Goal: Use online tool/utility: Utilize a website feature to perform a specific function

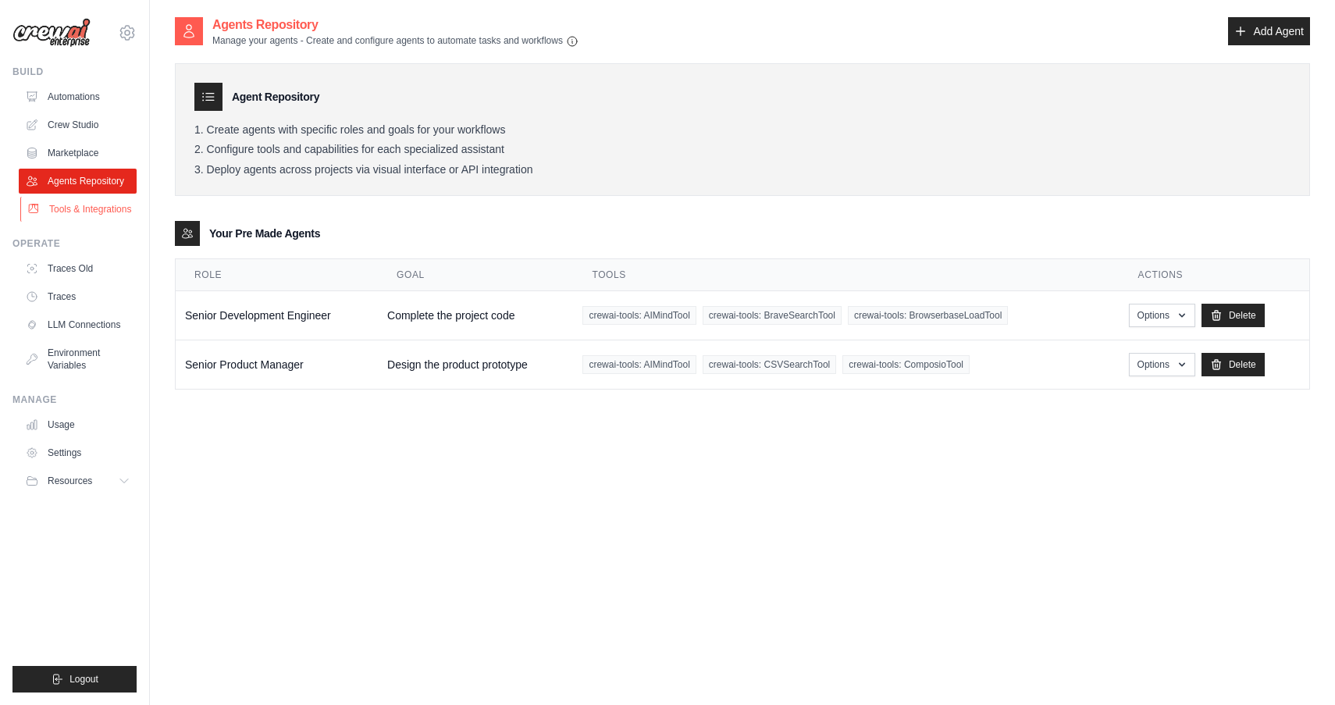
click at [95, 207] on link "Tools & Integrations" at bounding box center [79, 209] width 118 height 25
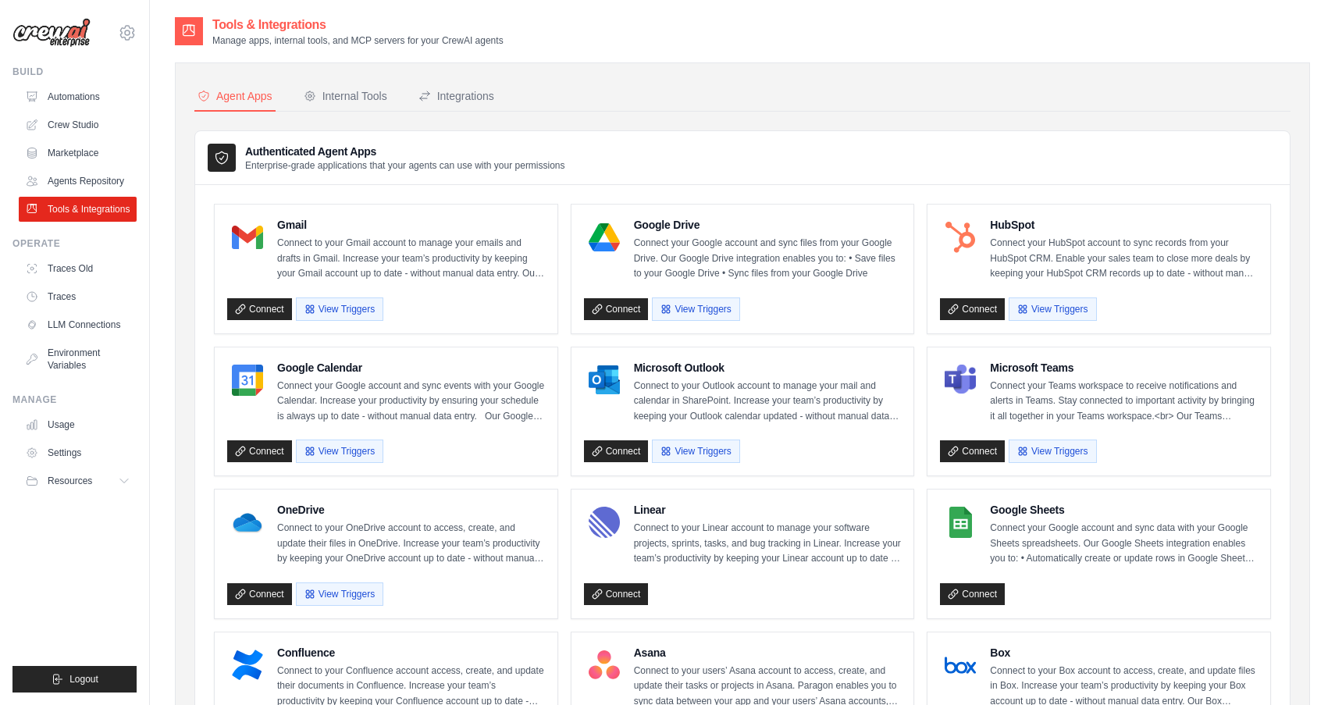
click at [252, 96] on div "Agent Apps" at bounding box center [235, 96] width 75 height 16
click at [324, 100] on div "Internal Tools" at bounding box center [346, 96] width 84 height 16
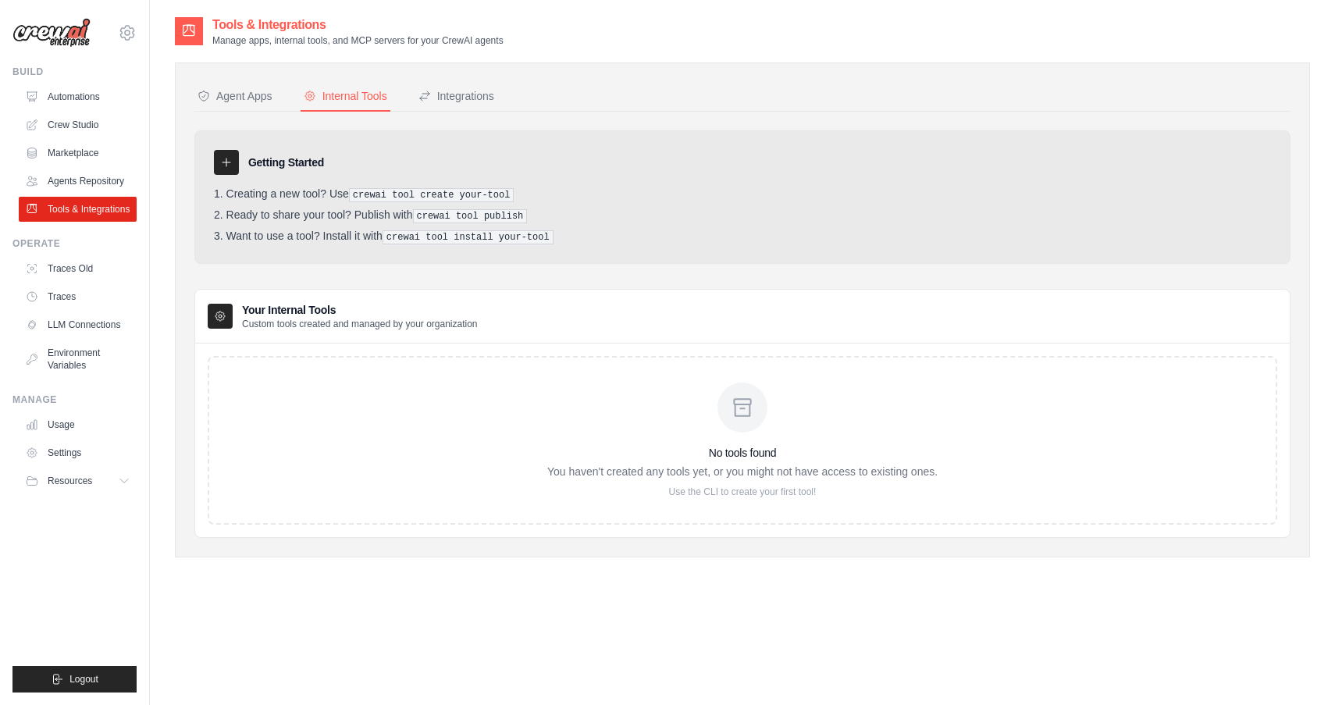
click at [277, 100] on nav "Agent Apps Internal Tools Integrations" at bounding box center [742, 97] width 1096 height 30
click at [250, 92] on div "Agent Apps" at bounding box center [235, 96] width 75 height 16
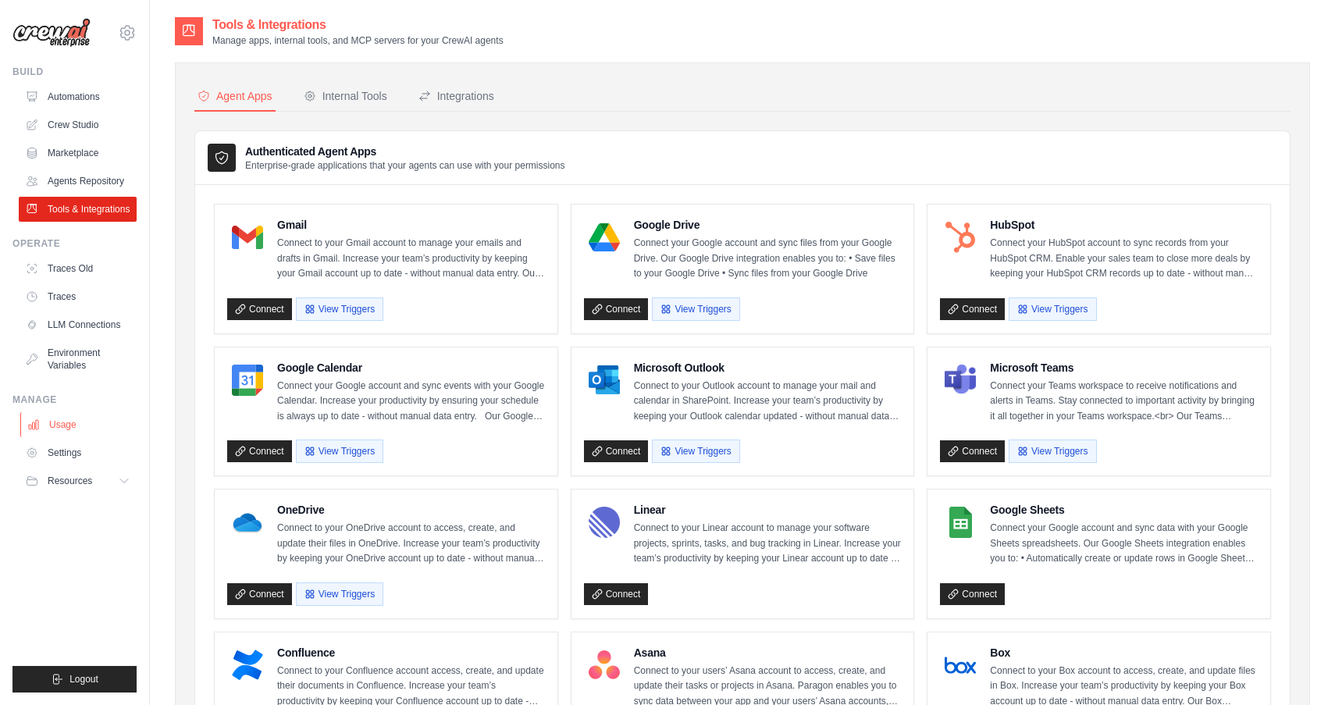
click at [80, 425] on link "Usage" at bounding box center [79, 424] width 118 height 25
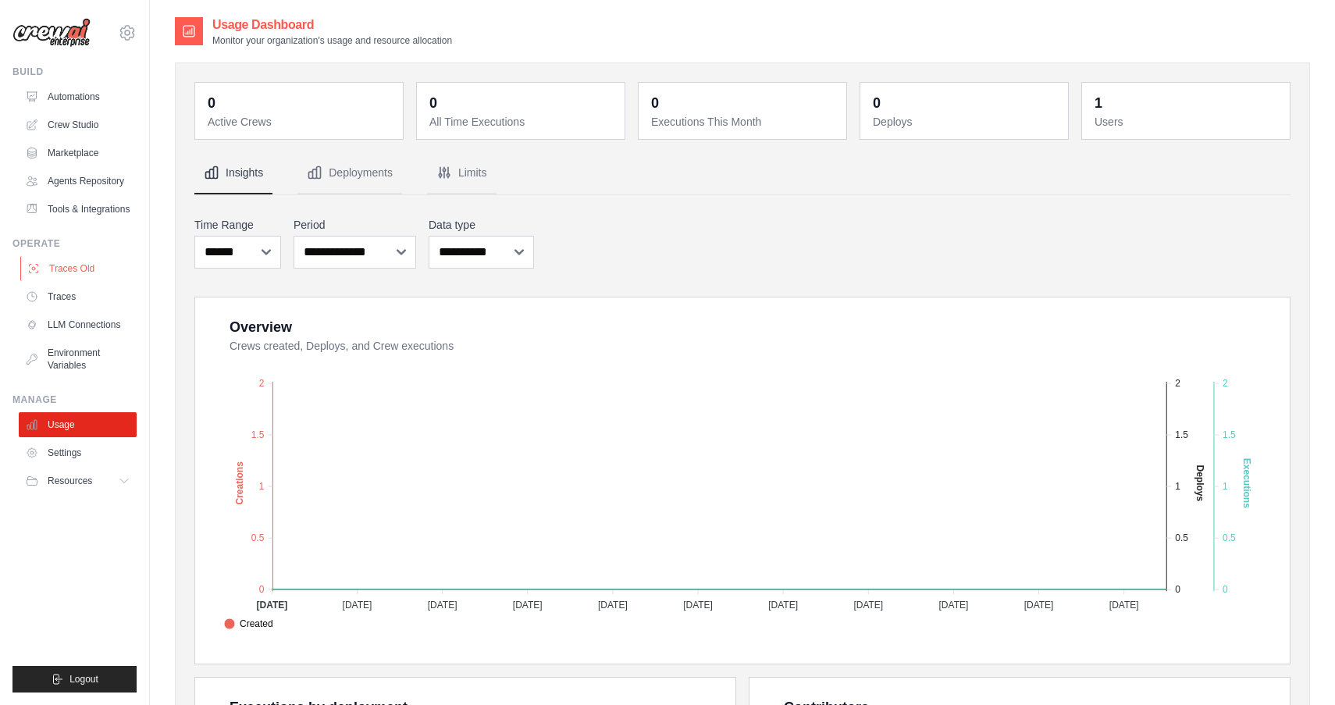
click at [95, 276] on link "Traces Old" at bounding box center [79, 268] width 118 height 25
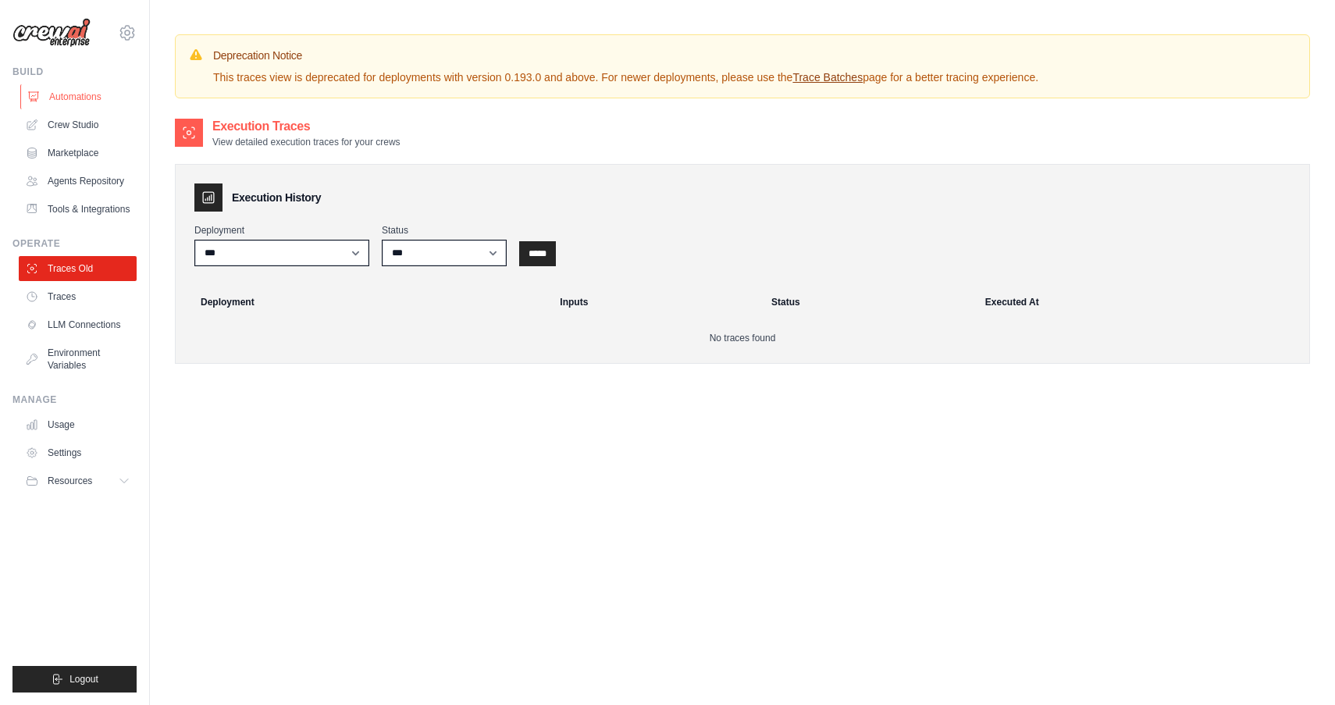
click at [76, 101] on link "Automations" at bounding box center [79, 96] width 118 height 25
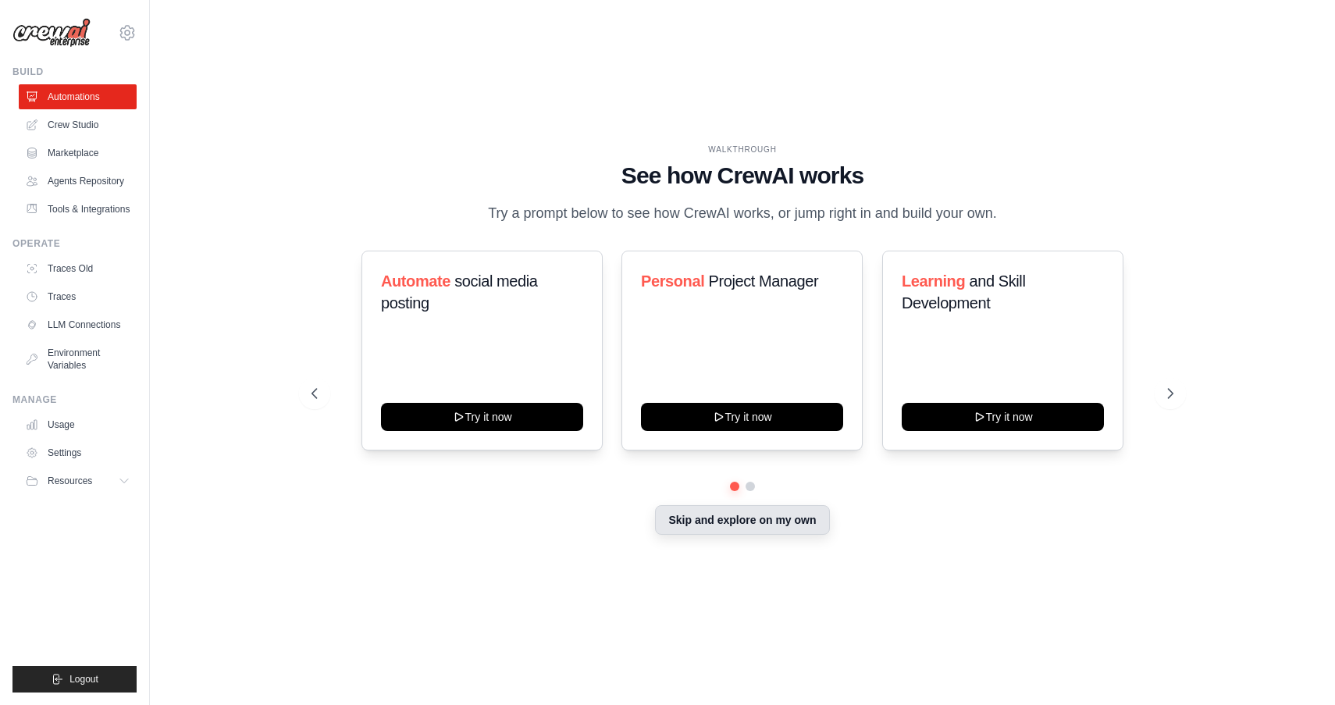
click at [739, 519] on button "Skip and explore on my own" at bounding box center [742, 520] width 174 height 30
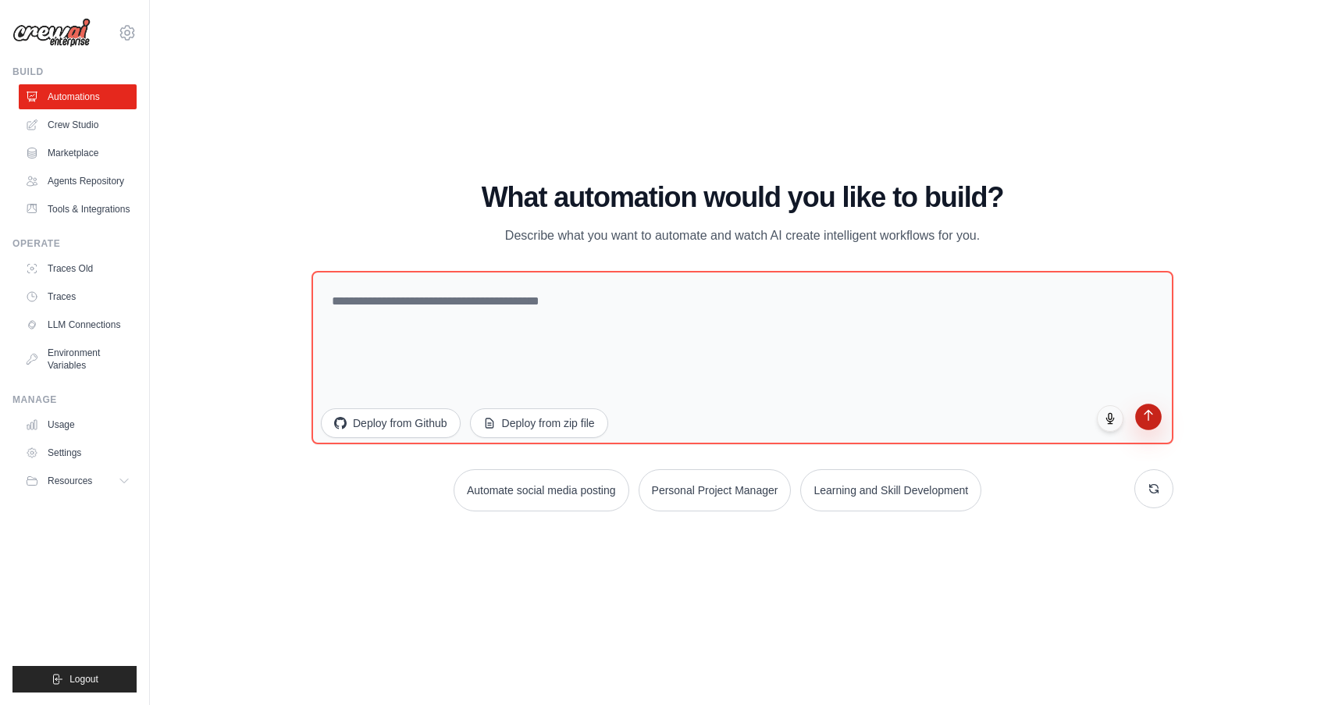
click at [1147, 417] on icon "submit" at bounding box center [1148, 414] width 13 height 13
click at [87, 127] on link "Crew Studio" at bounding box center [79, 124] width 118 height 25
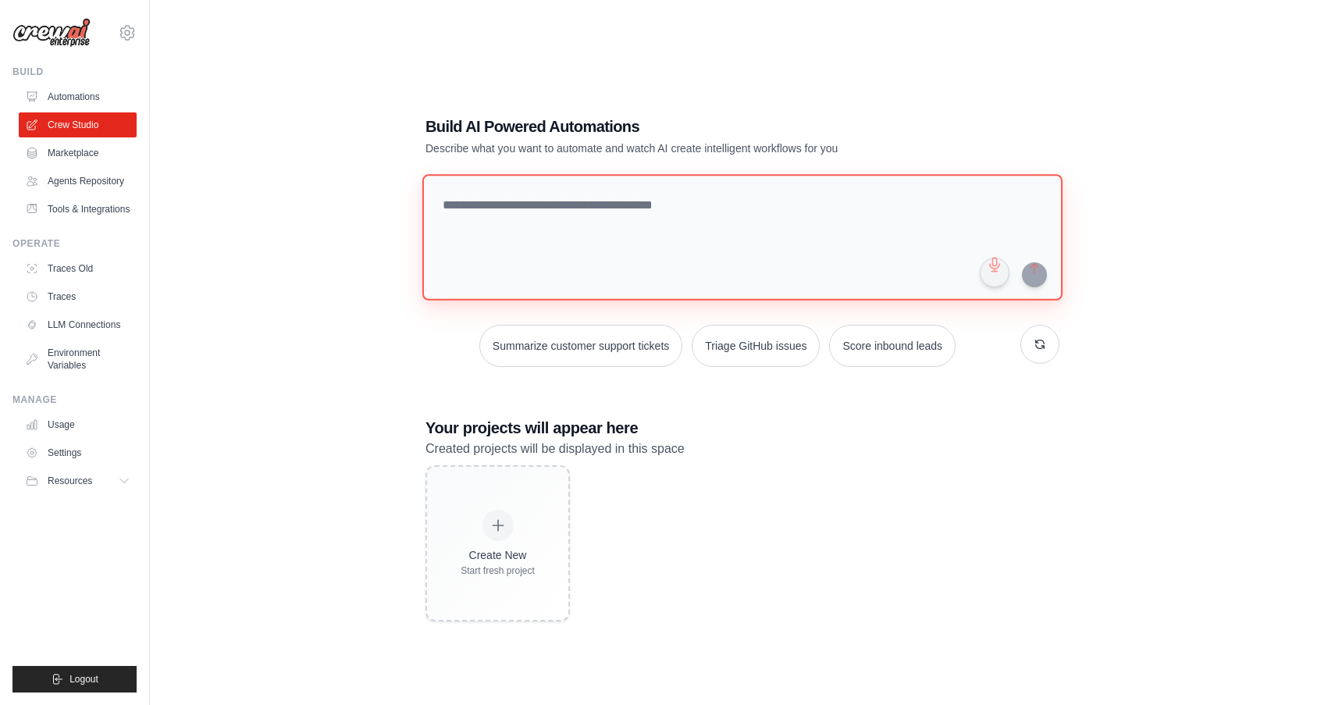
click at [578, 212] on textarea at bounding box center [742, 237] width 640 height 127
type textarea "*"
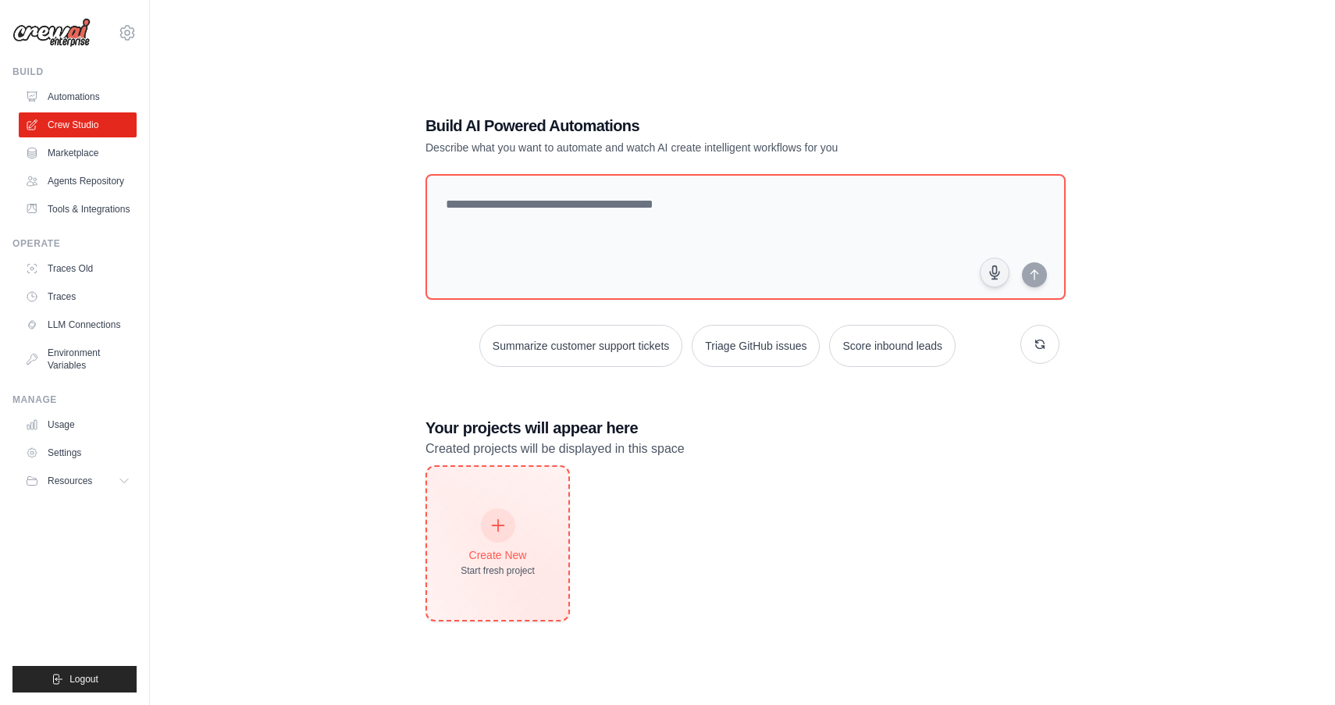
click at [505, 526] on icon at bounding box center [498, 525] width 17 height 17
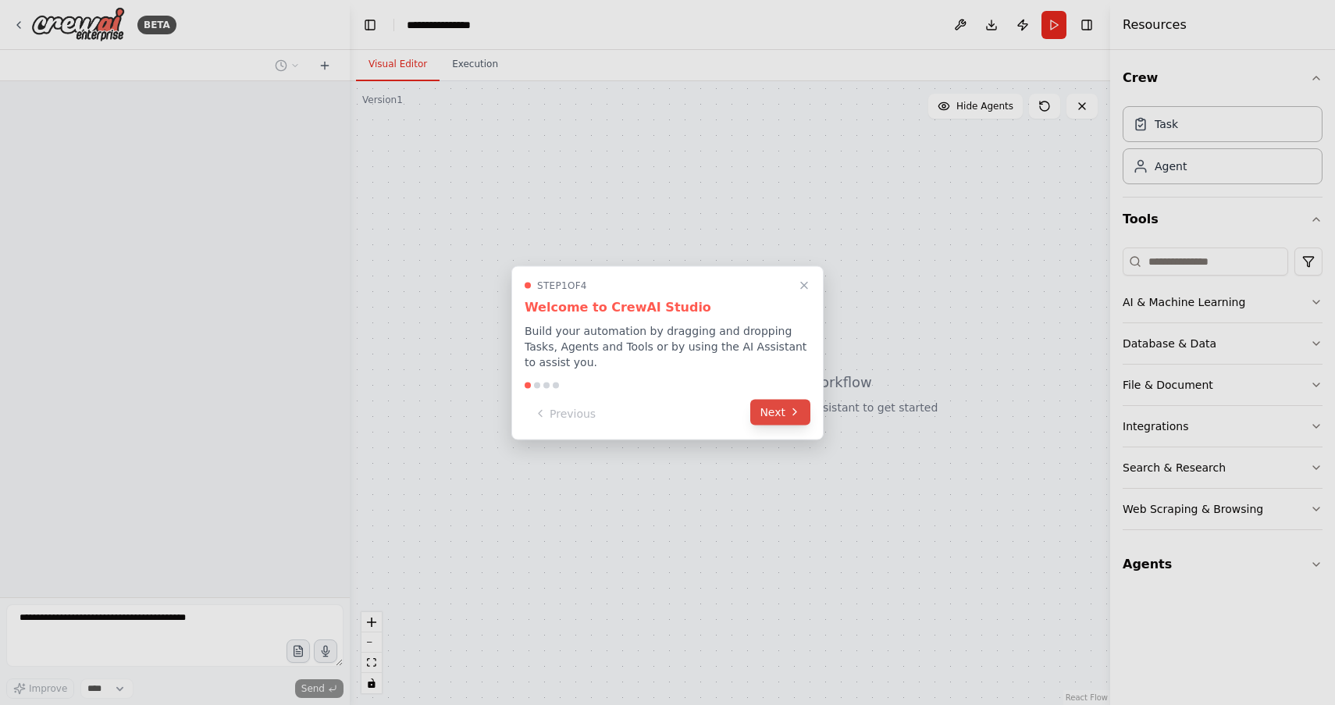
click at [775, 414] on button "Next" at bounding box center [780, 412] width 60 height 26
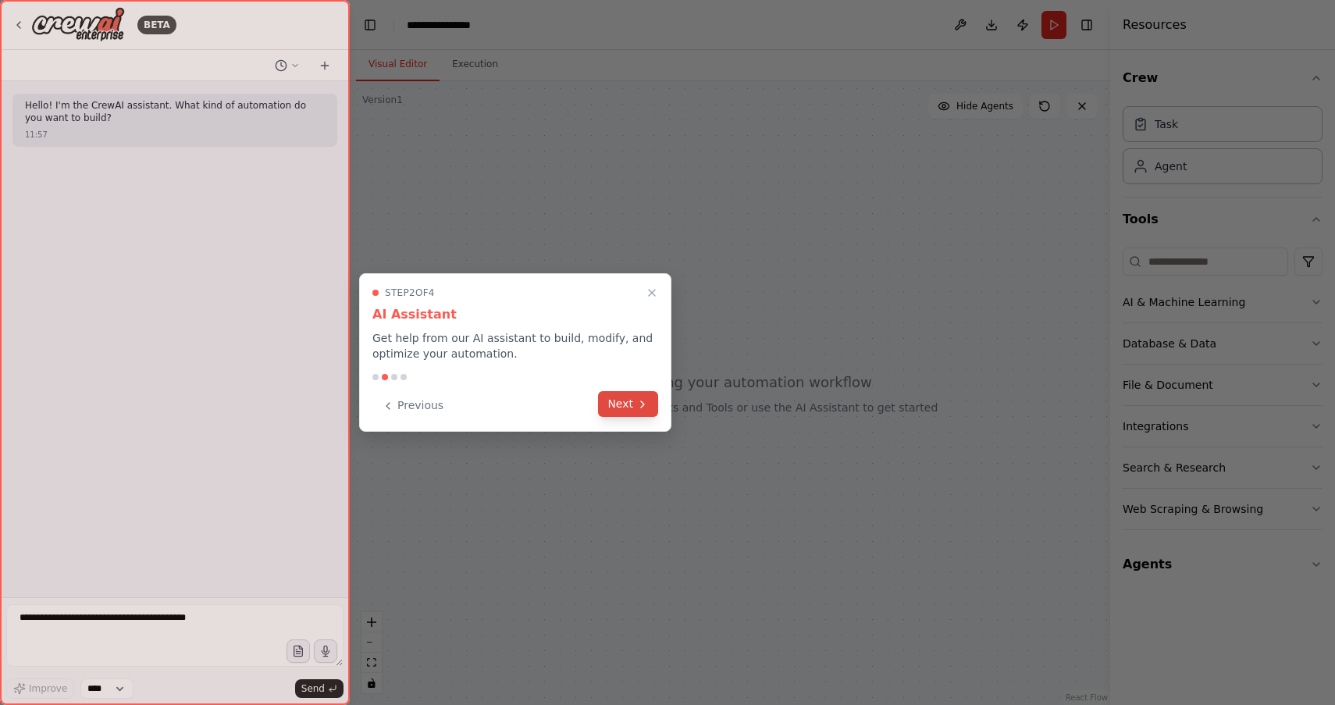
click at [621, 402] on button "Next" at bounding box center [628, 404] width 60 height 26
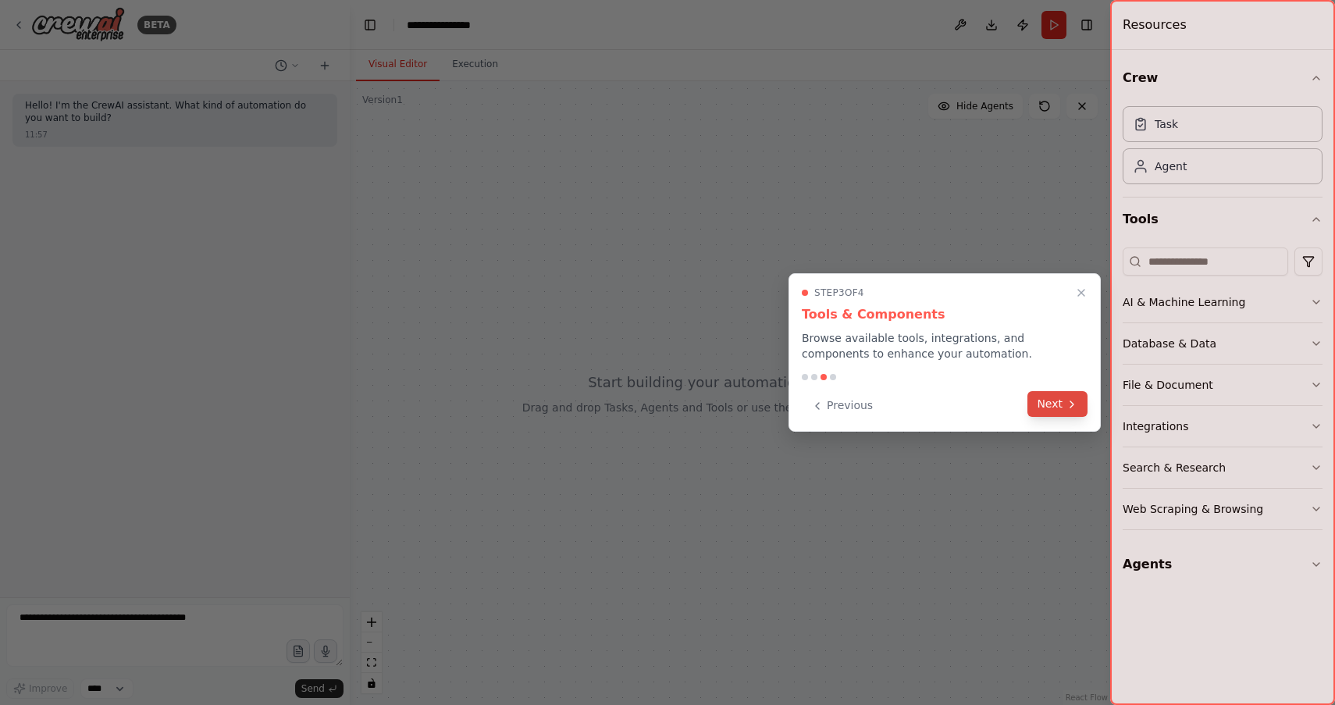
click at [1059, 408] on button "Next" at bounding box center [1058, 404] width 60 height 26
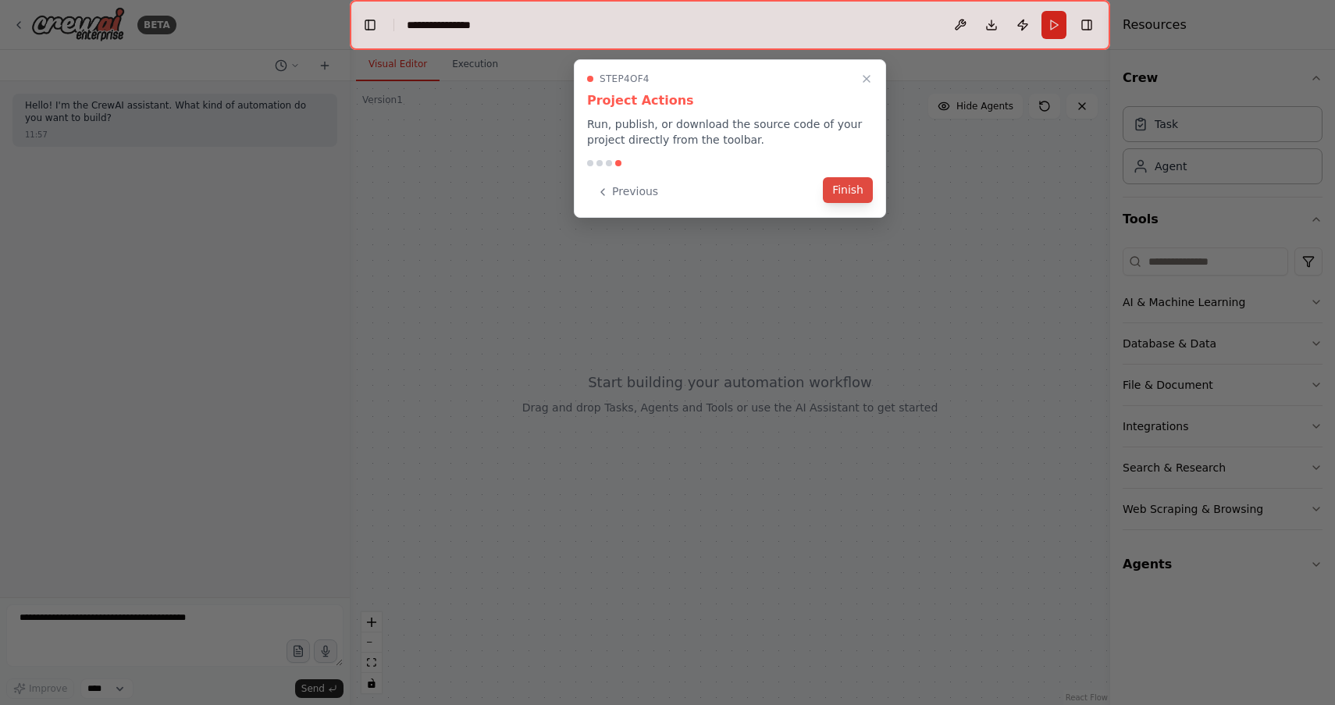
click at [834, 191] on button "Finish" at bounding box center [848, 190] width 50 height 26
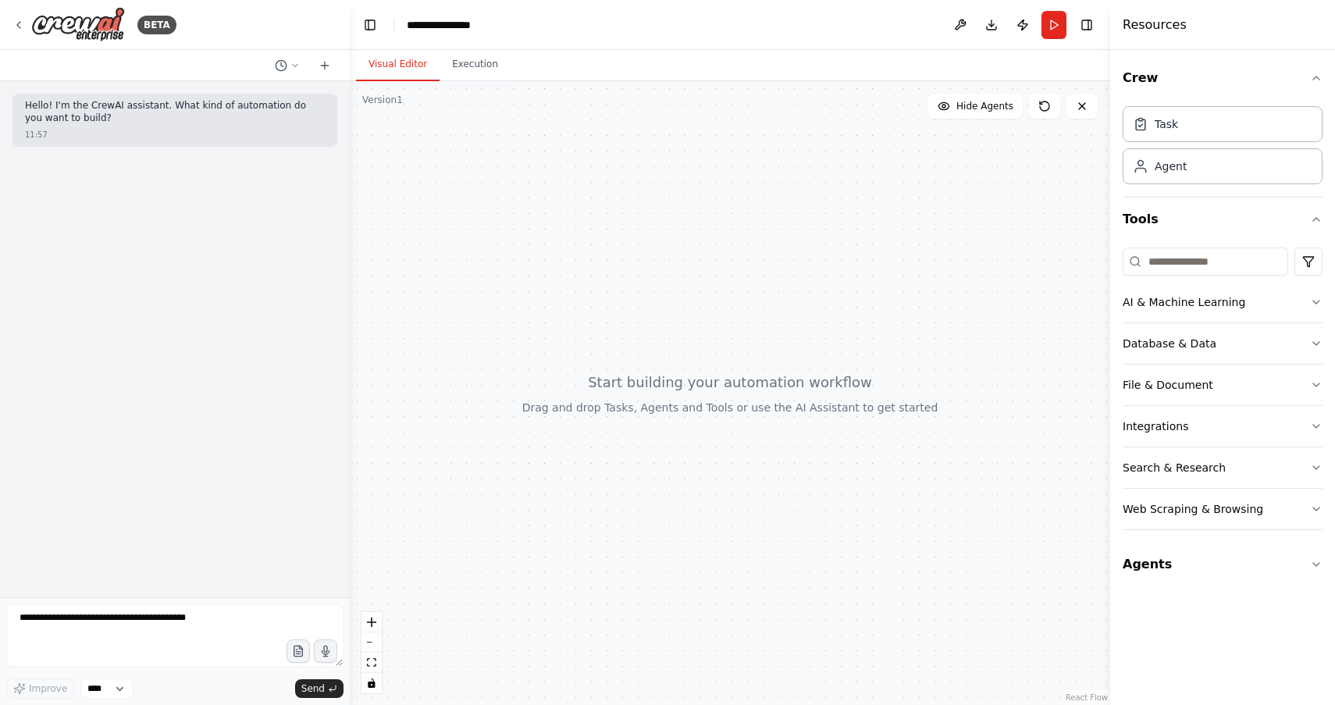
click at [244, 285] on div "Hello! I'm the CrewAI assistant. What kind of automation do you want to build? …" at bounding box center [175, 339] width 350 height 516
click at [610, 369] on div at bounding box center [730, 393] width 761 height 624
click at [369, 621] on icon "zoom in" at bounding box center [371, 622] width 9 height 9
click at [1187, 167] on div "Agent" at bounding box center [1223, 166] width 200 height 36
click at [1189, 123] on div "Task" at bounding box center [1223, 123] width 200 height 36
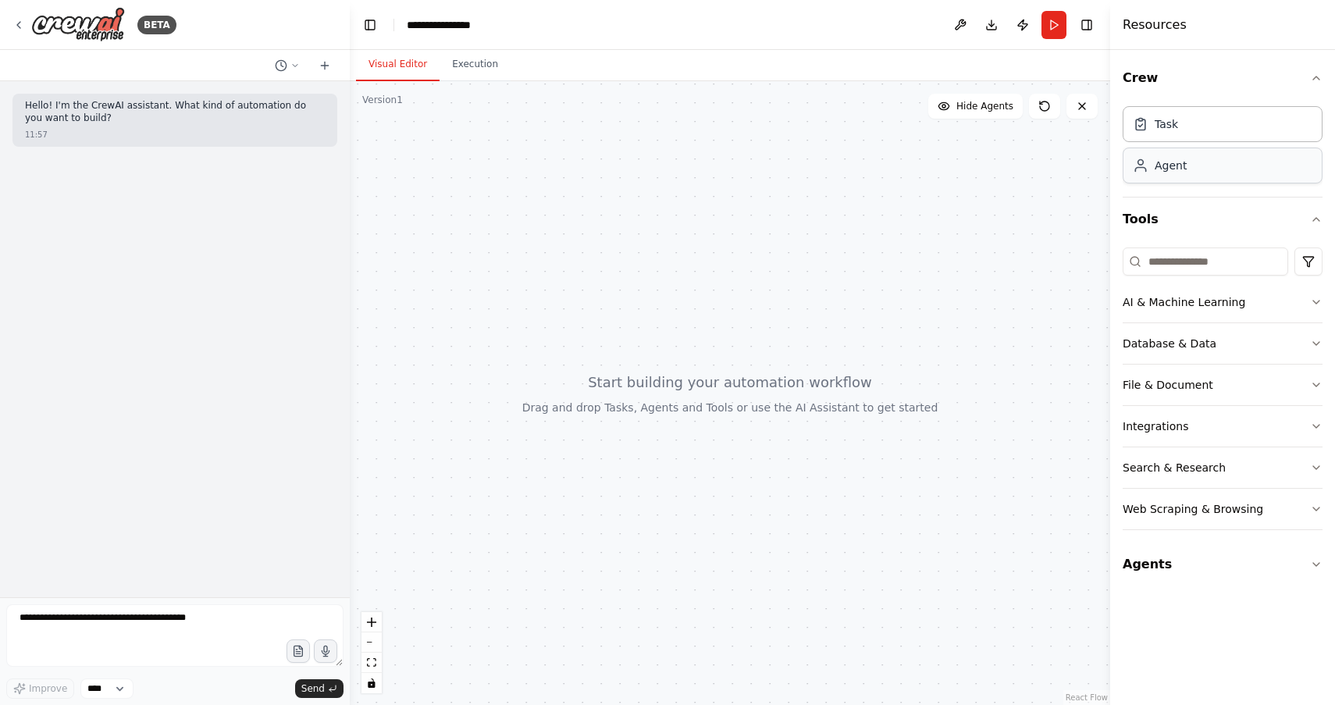
click at [1178, 176] on div "Agent" at bounding box center [1223, 166] width 200 height 36
click at [1304, 300] on button "AI & Machine Learning" at bounding box center [1223, 302] width 200 height 41
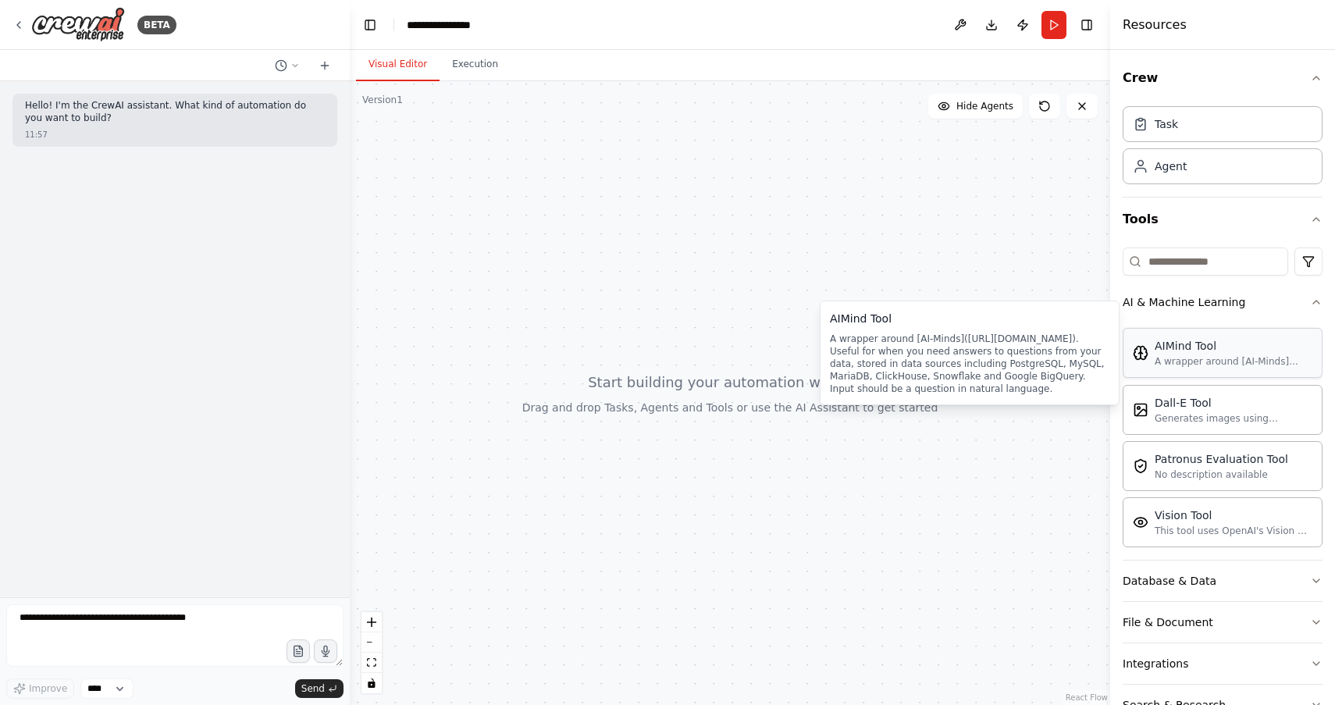
click at [1196, 365] on div "A wrapper around [AI-Minds](https://mindsdb.com/minds). Useful for when you nee…" at bounding box center [1234, 361] width 158 height 12
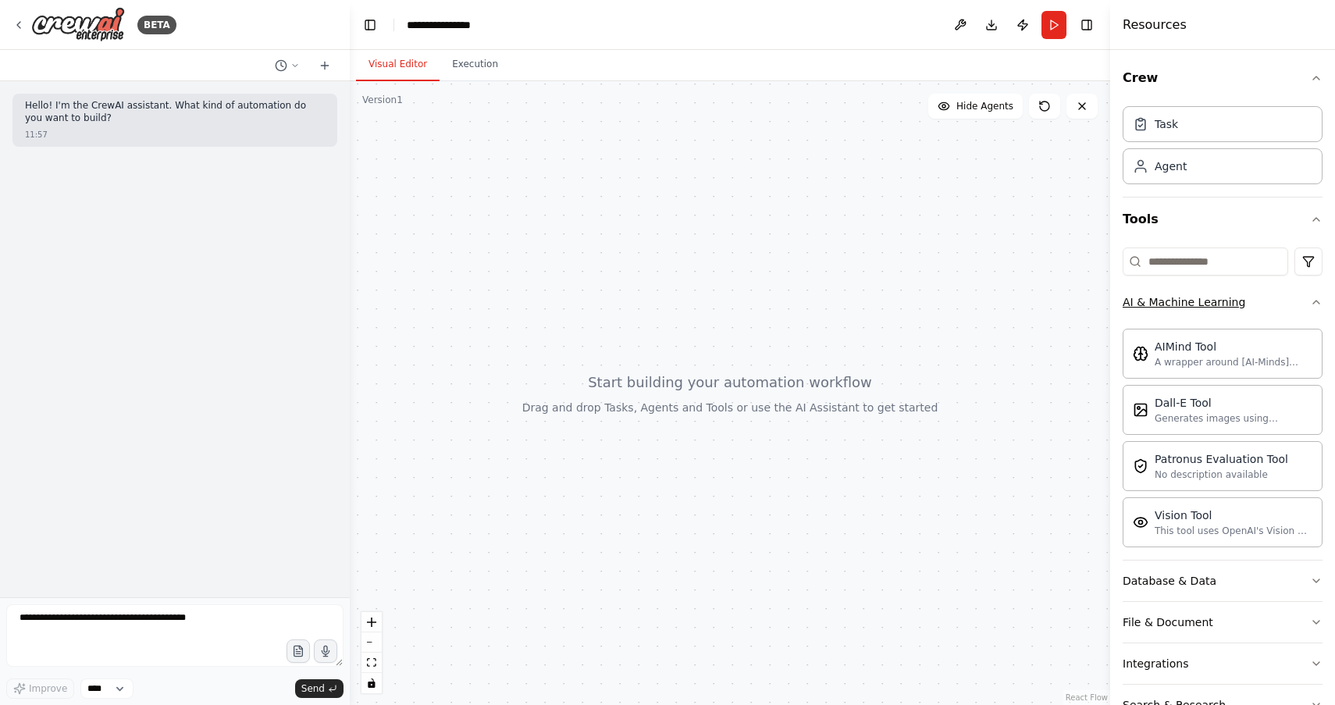
click at [1313, 305] on icon "button" at bounding box center [1316, 302] width 12 height 12
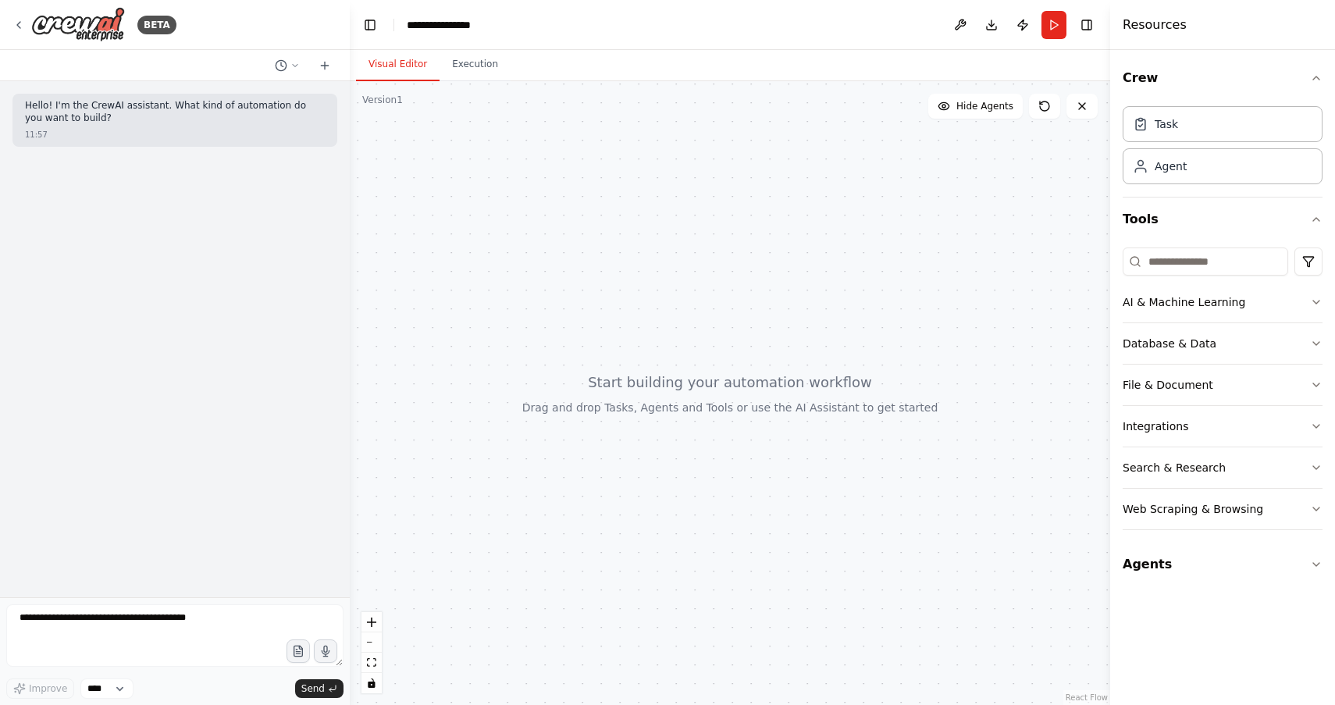
click at [419, 68] on button "Visual Editor" at bounding box center [398, 64] width 84 height 33
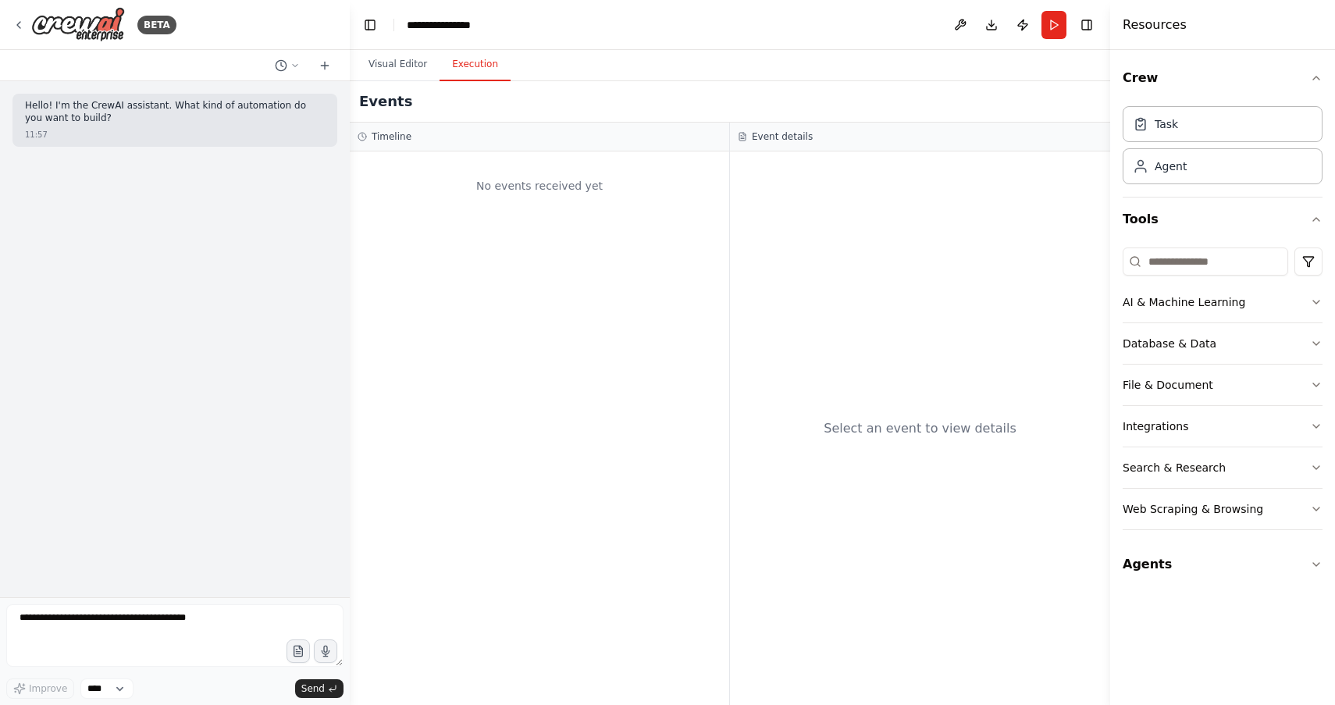
click at [464, 68] on button "Execution" at bounding box center [475, 64] width 71 height 33
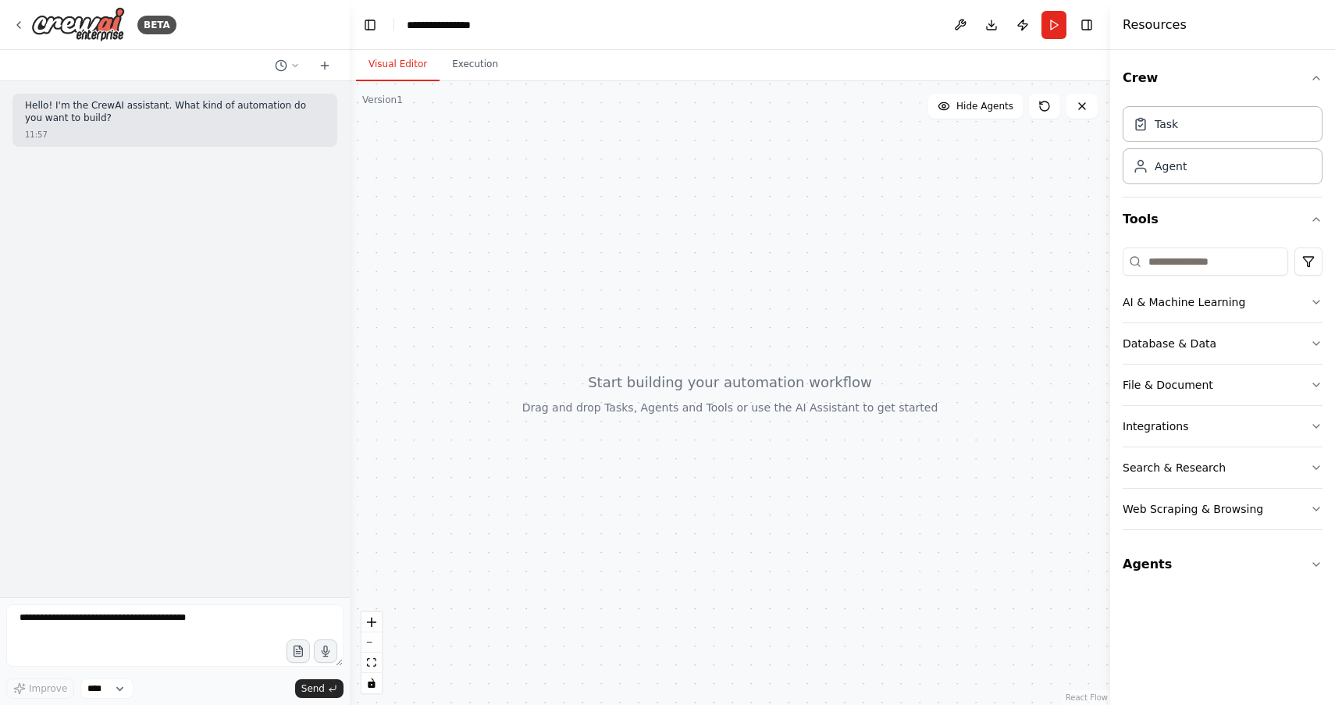
click at [411, 70] on button "Visual Editor" at bounding box center [398, 64] width 84 height 33
click at [457, 27] on div "**********" at bounding box center [447, 25] width 80 height 16
click at [330, 62] on icon at bounding box center [325, 65] width 12 height 12
click at [159, 615] on textarea at bounding box center [174, 635] width 337 height 62
click at [629, 397] on div at bounding box center [730, 393] width 761 height 624
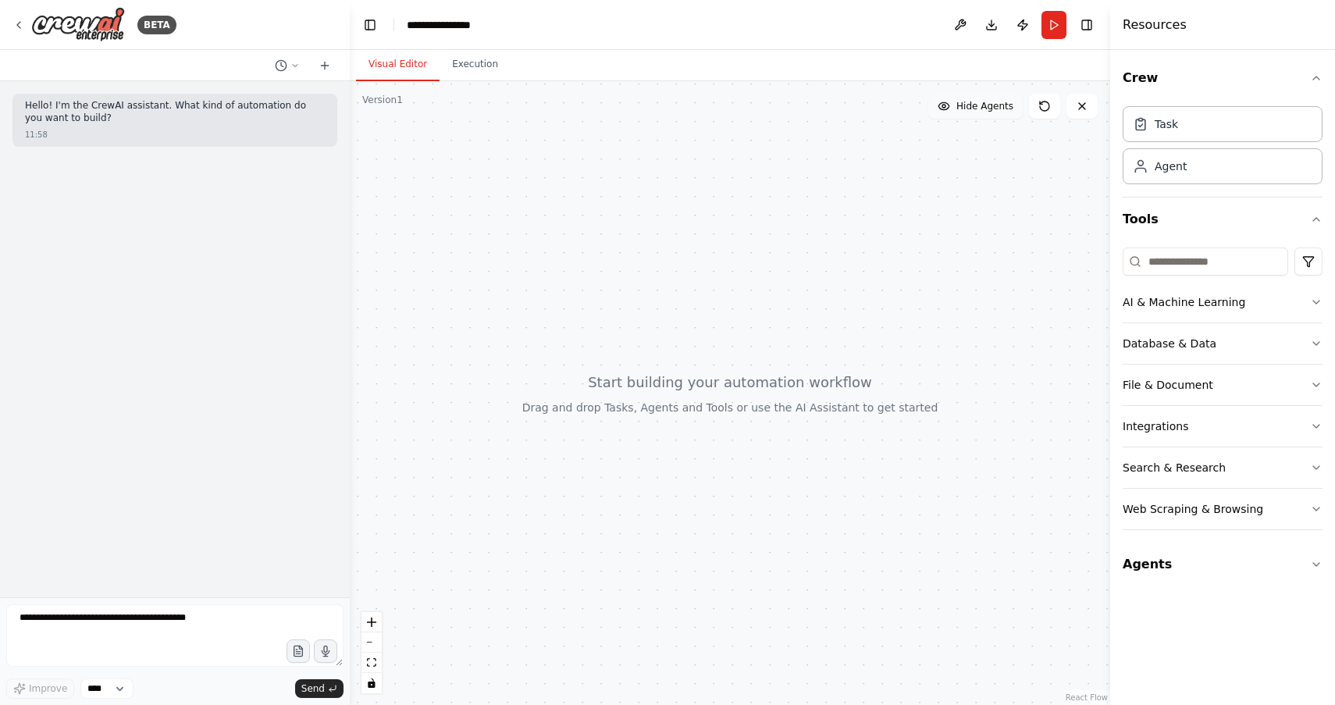
click at [971, 112] on button "Hide Agents" at bounding box center [975, 106] width 94 height 25
click at [971, 112] on button "Show Agents" at bounding box center [974, 106] width 98 height 25
click at [473, 69] on button "Execution" at bounding box center [475, 64] width 71 height 33
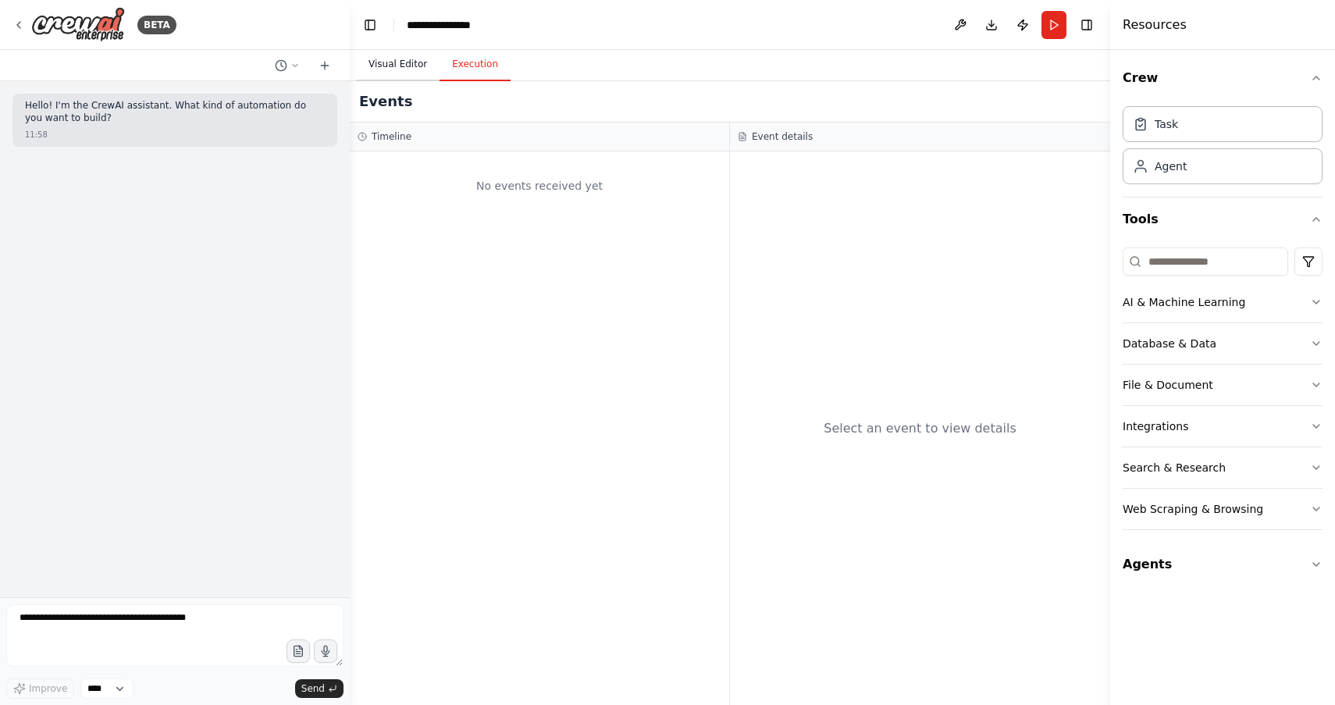
click at [403, 67] on button "Visual Editor" at bounding box center [398, 64] width 84 height 33
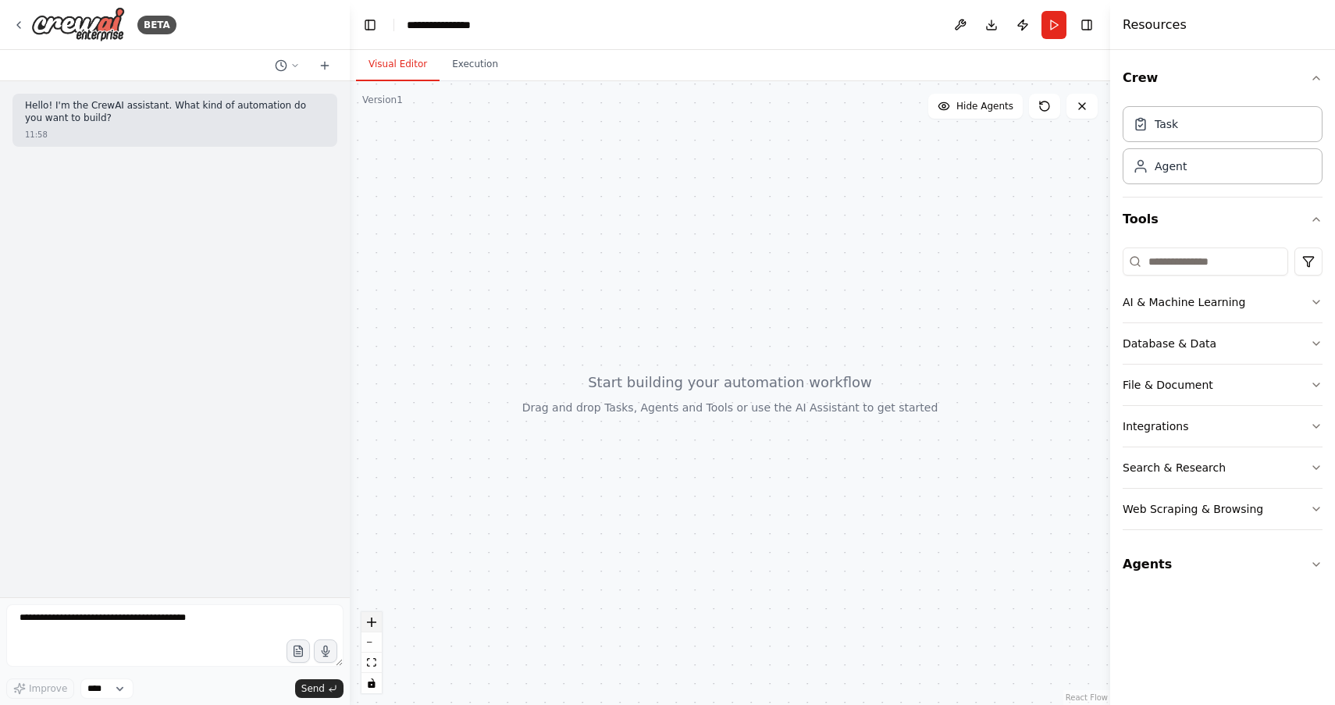
click at [373, 622] on icon "zoom in" at bounding box center [371, 622] width 9 height 9
click at [372, 639] on button "zoom out" at bounding box center [372, 643] width 20 height 20
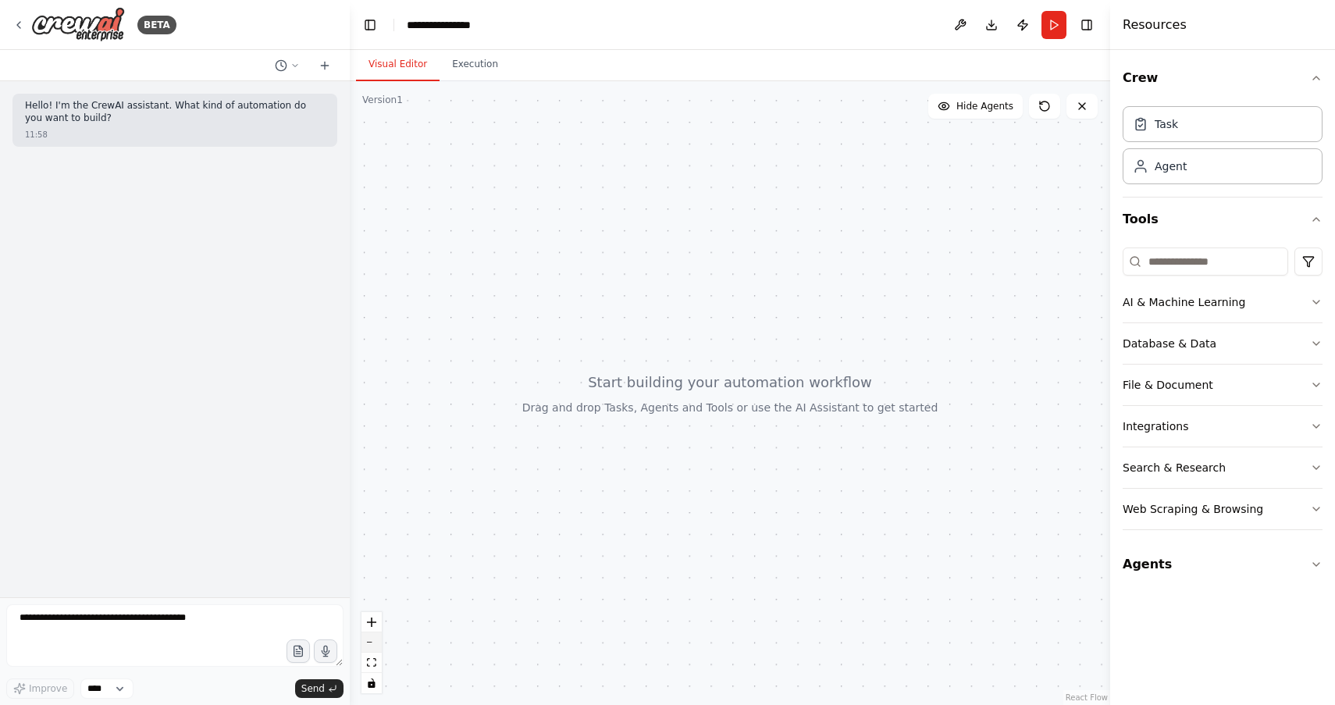
click at [372, 639] on button "zoom out" at bounding box center [372, 643] width 20 height 20
click at [373, 646] on button "zoom out" at bounding box center [372, 643] width 20 height 20
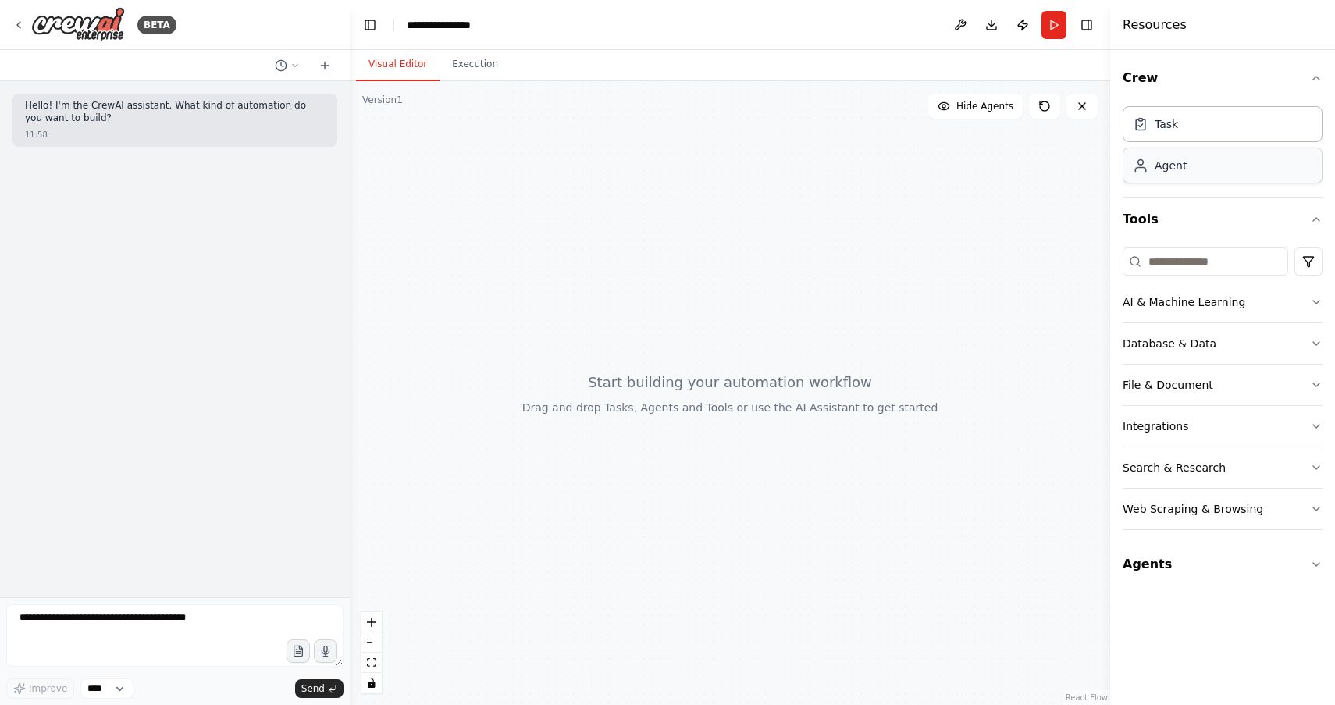
click at [1202, 162] on div "Agent" at bounding box center [1223, 166] width 200 height 36
click at [1187, 162] on div "Agent" at bounding box center [1223, 166] width 200 height 36
click at [1195, 118] on div "Task" at bounding box center [1223, 123] width 200 height 36
click at [1184, 170] on div "Agent" at bounding box center [1171, 166] width 32 height 16
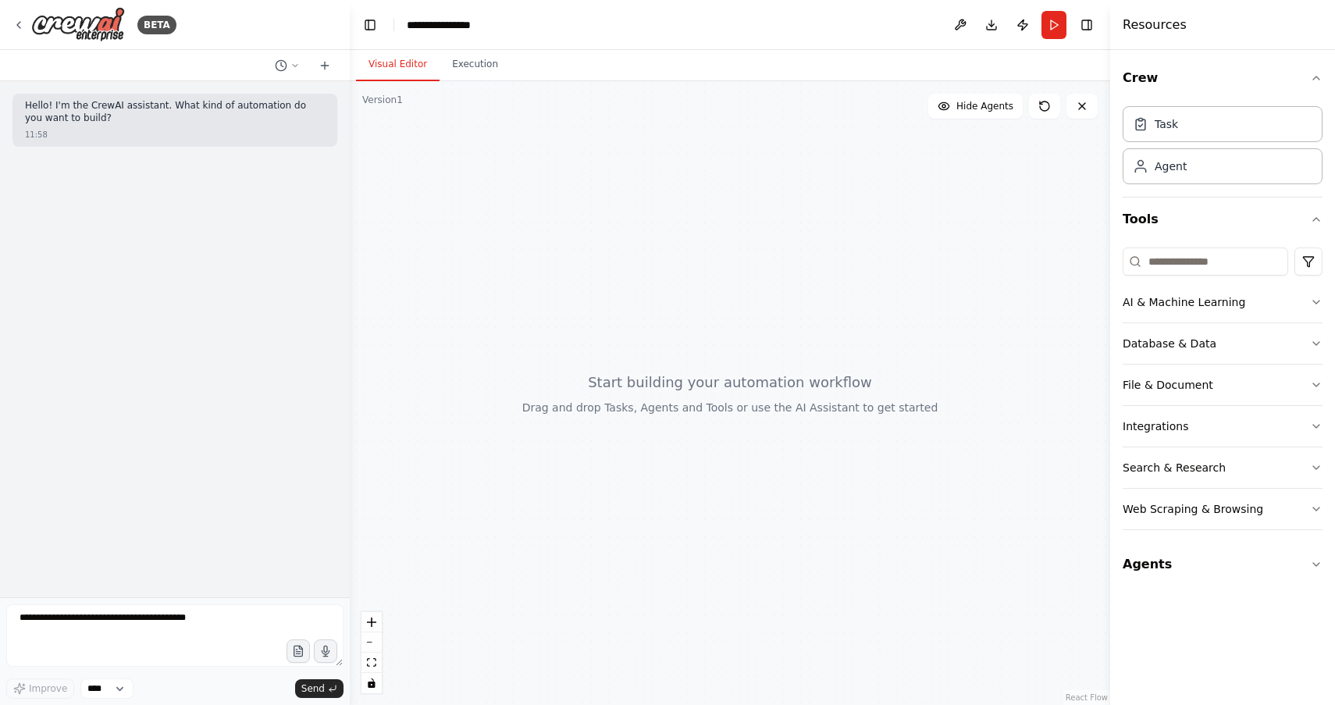
click at [210, 262] on div "Hello! I'm the CrewAI assistant. What kind of automation do you want to build? …" at bounding box center [175, 339] width 350 height 516
click at [68, 646] on textarea at bounding box center [174, 635] width 337 height 62
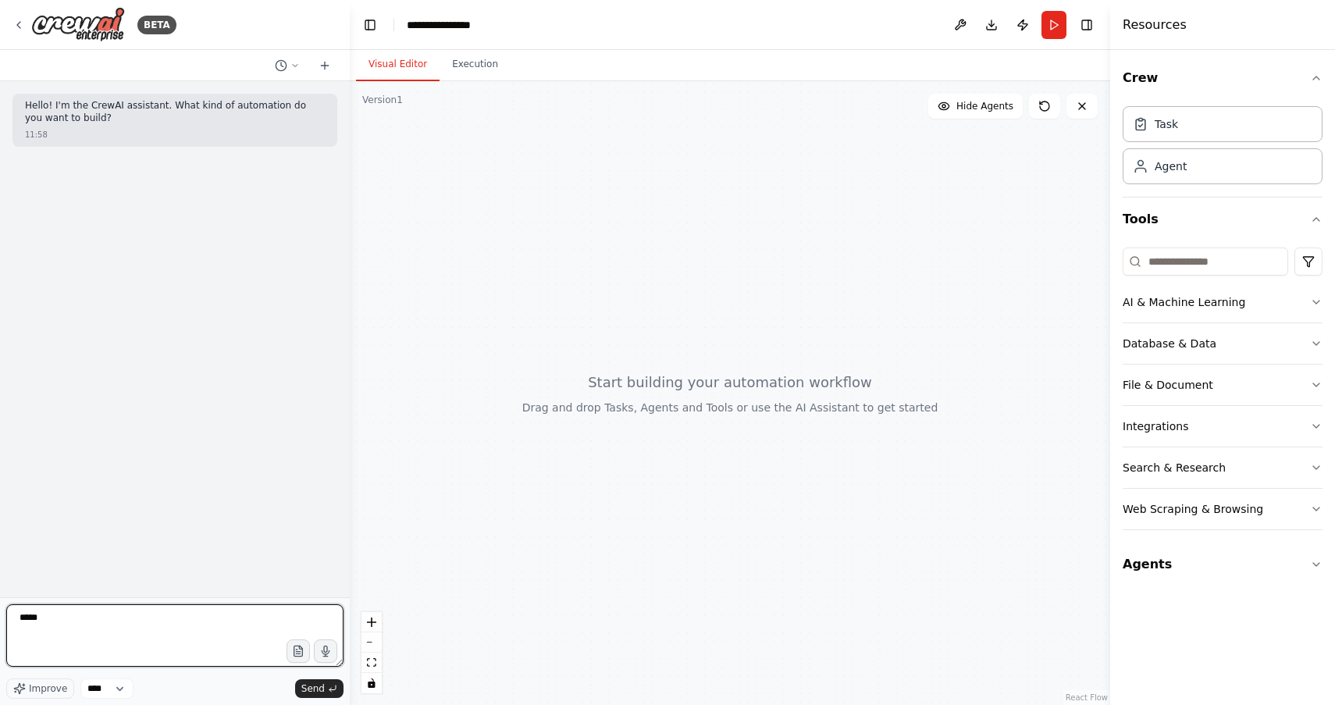
type textarea "******"
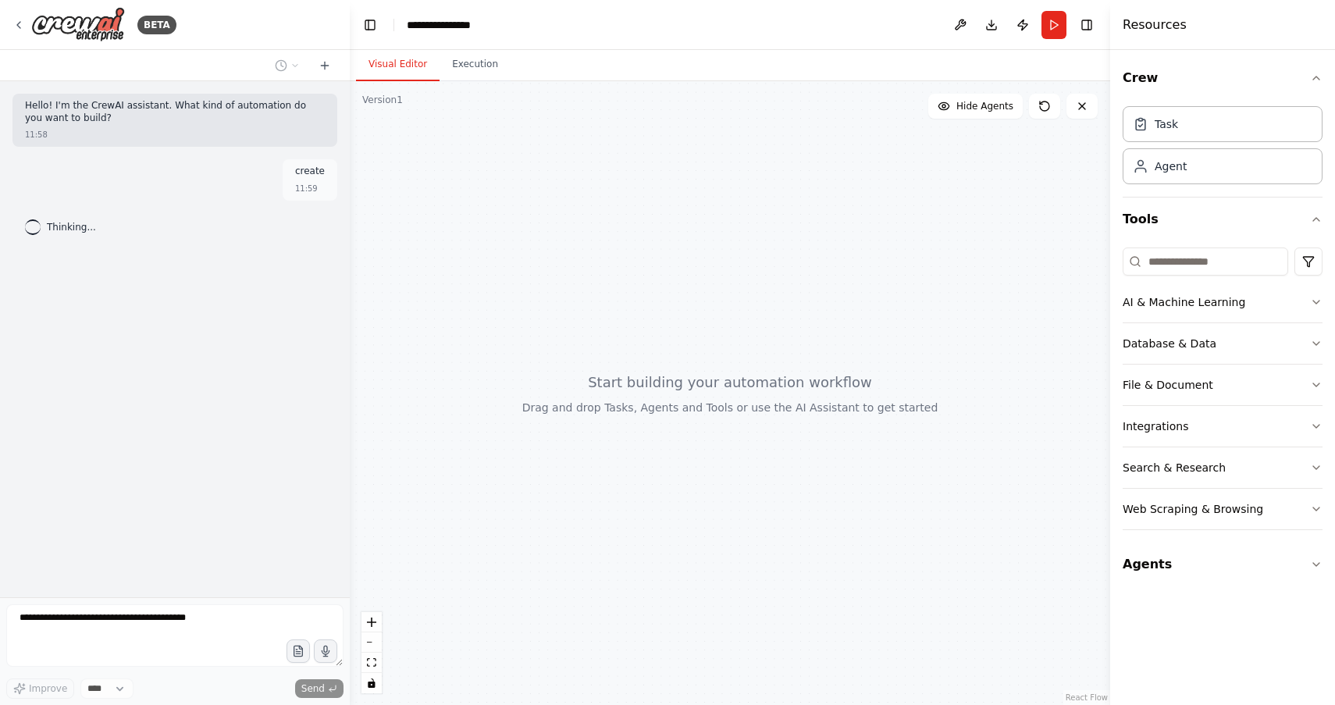
click at [319, 178] on div "create" at bounding box center [310, 174] width 30 height 16
click at [55, 226] on span "Thinking..." at bounding box center [71, 227] width 49 height 12
click at [19, 224] on div "Thinking..." at bounding box center [60, 227] width 96 height 28
drag, startPoint x: 151, startPoint y: 226, endPoint x: 266, endPoint y: 201, distance: 117.3
click at [265, 202] on div "Hello! I'm the CrewAI assistant. What kind of automation do you want to build? …" at bounding box center [175, 339] width 350 height 516
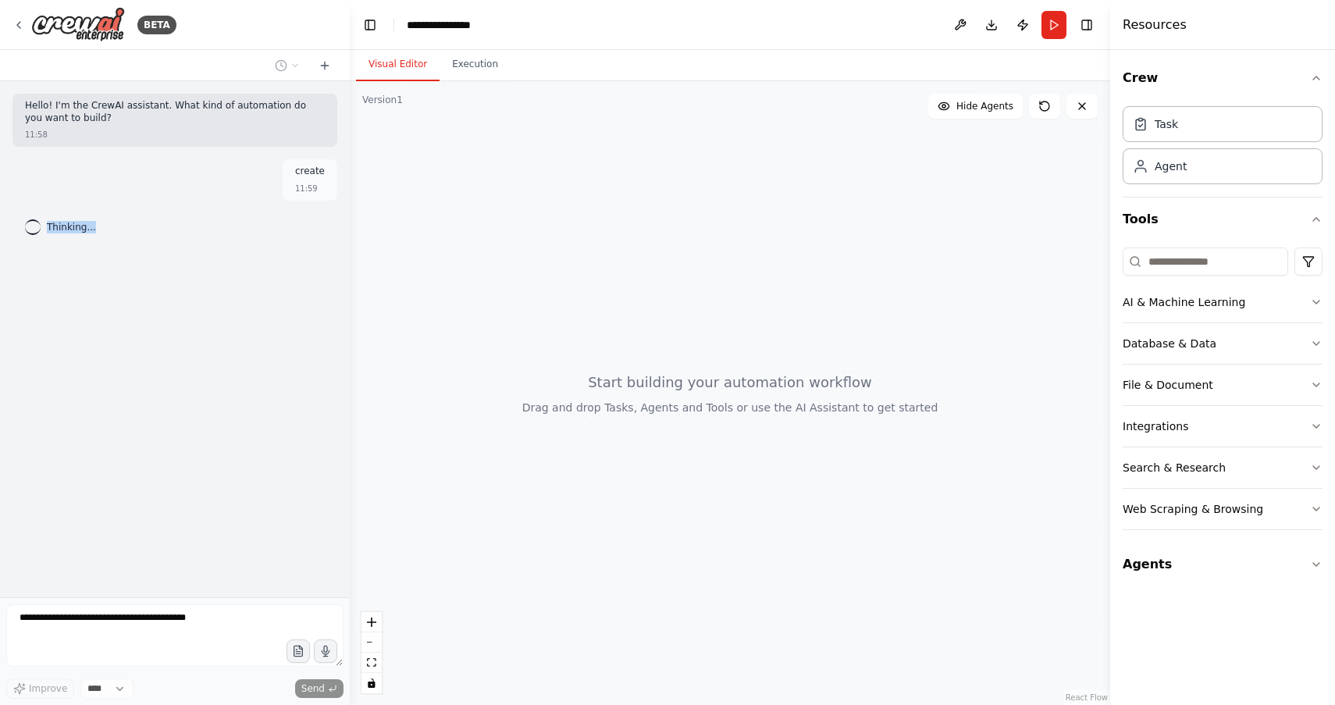
copy span "Thinking..."
click at [305, 197] on div "create 11:59" at bounding box center [310, 179] width 55 height 41
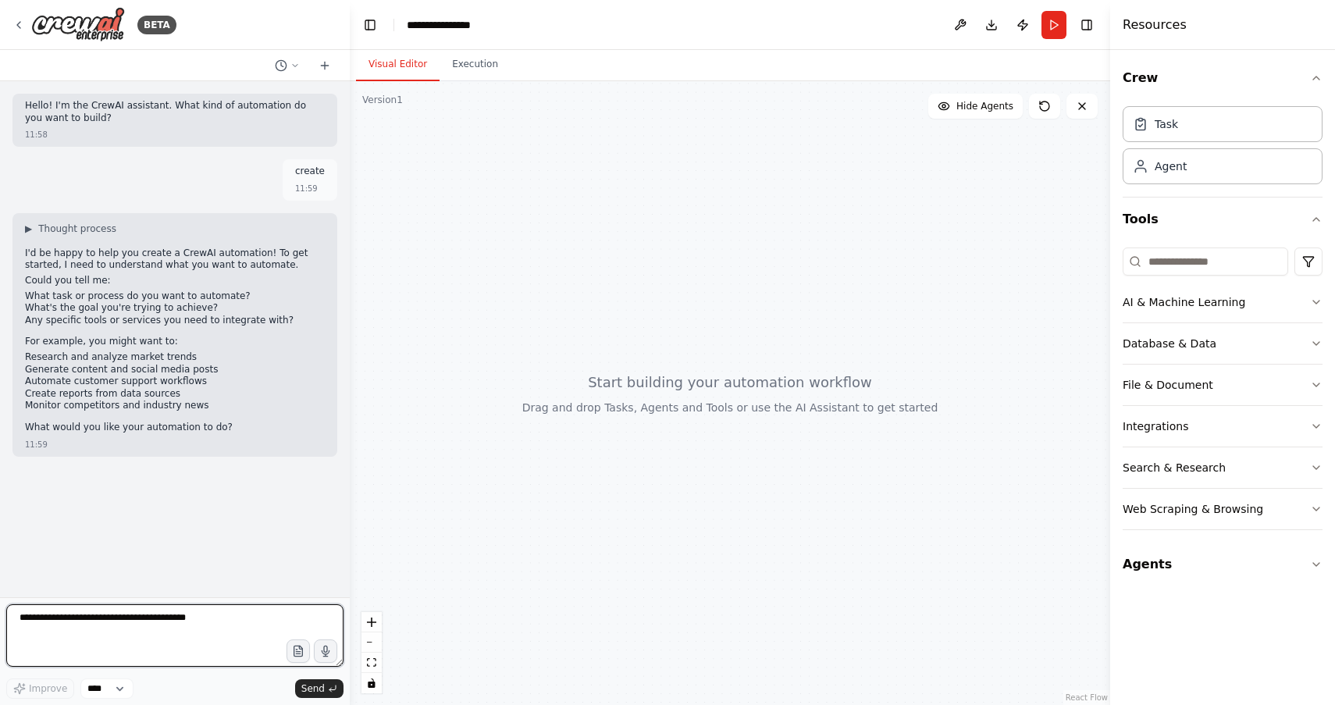
click at [52, 634] on textarea at bounding box center [174, 635] width 337 height 62
type textarea "*"
type textarea "********"
click at [45, 622] on textarea at bounding box center [174, 635] width 337 height 62
click at [72, 632] on textarea at bounding box center [174, 635] width 337 height 62
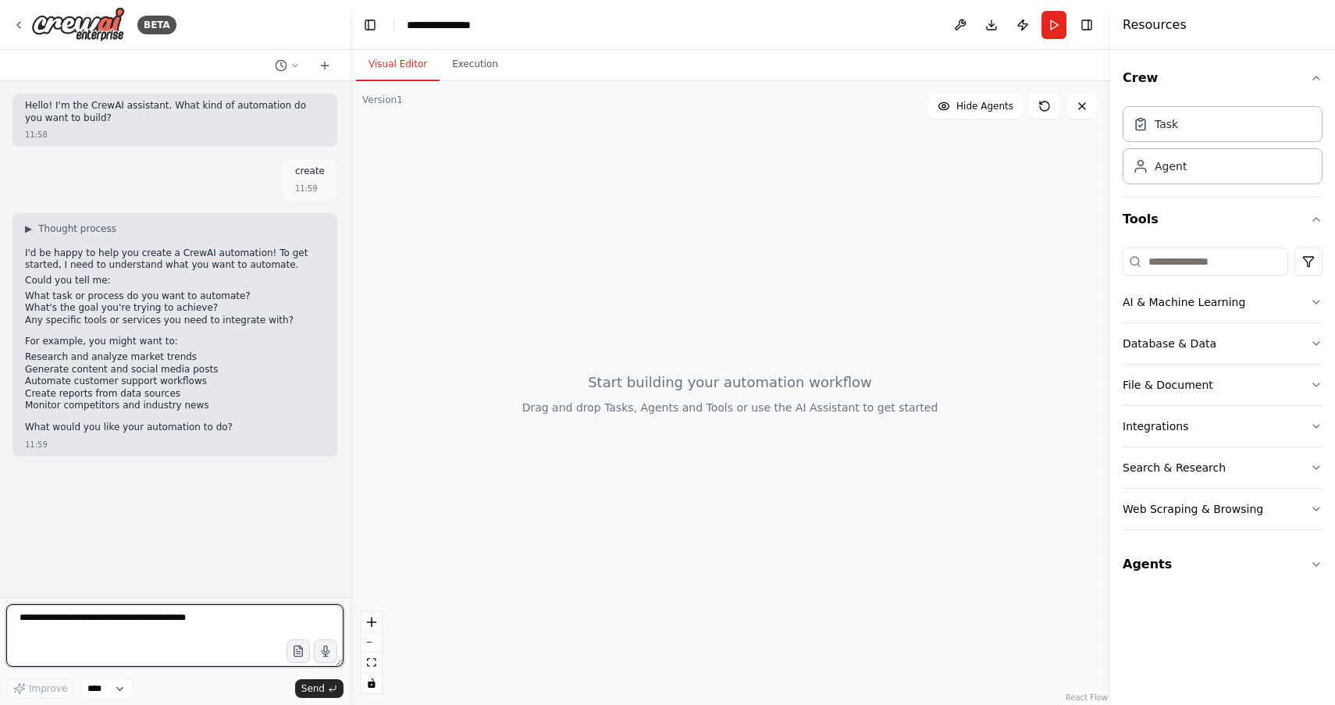
paste textarea "**********"
type textarea "**********"
click at [52, 687] on span "Improve" at bounding box center [48, 688] width 38 height 12
click at [312, 688] on span "Send" at bounding box center [312, 688] width 23 height 12
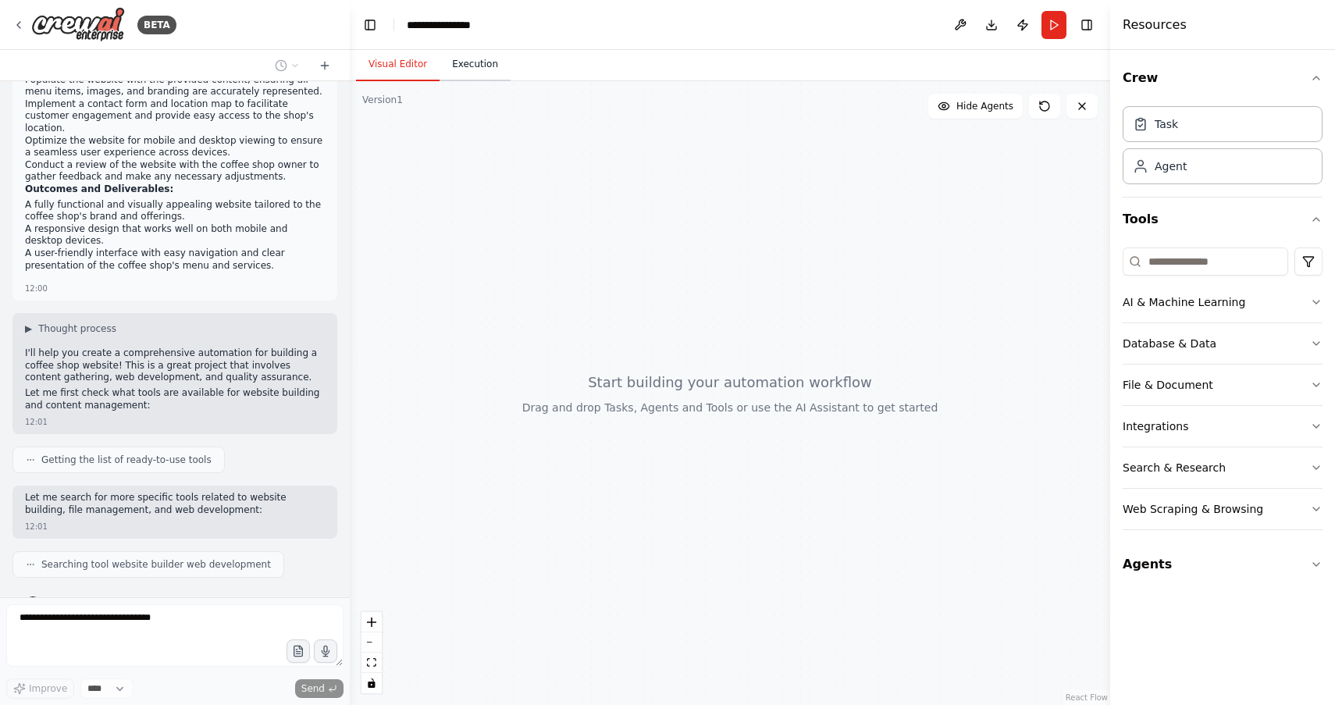
scroll to position [532, 0]
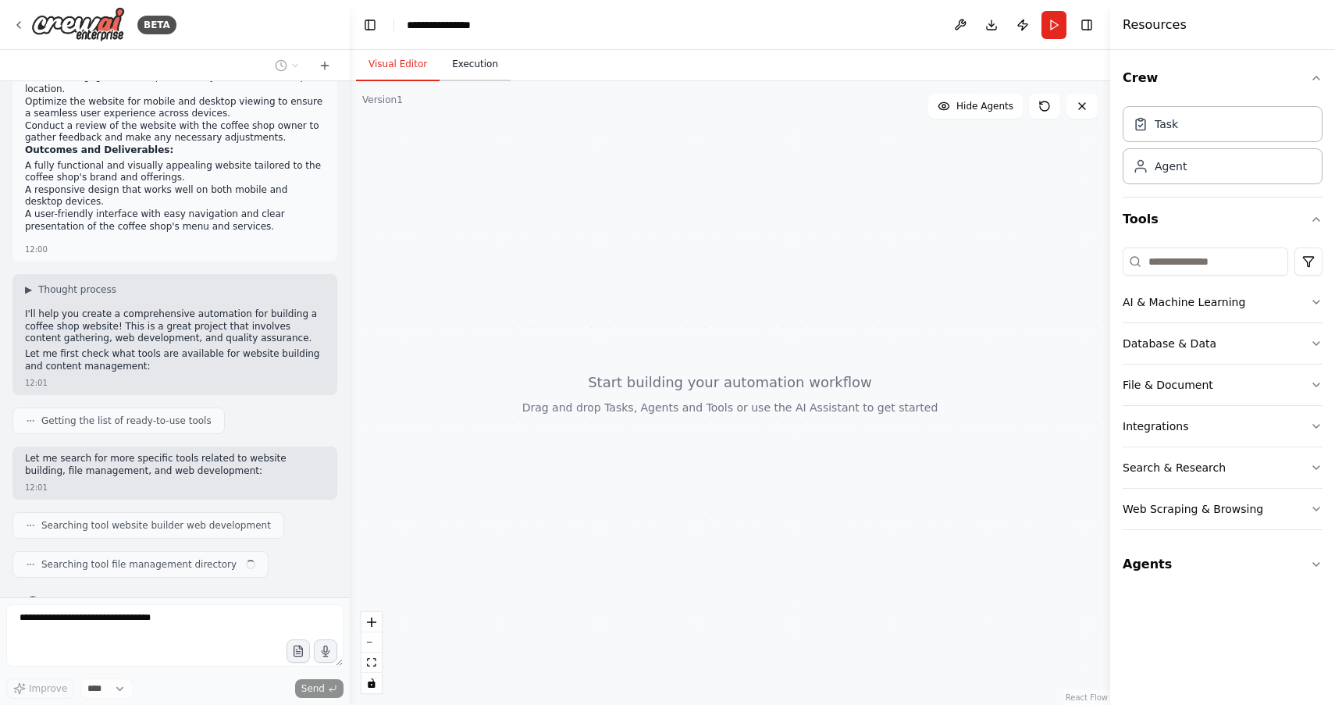
click at [469, 69] on button "Execution" at bounding box center [475, 64] width 71 height 33
click at [415, 68] on button "Visual Editor" at bounding box center [398, 64] width 84 height 33
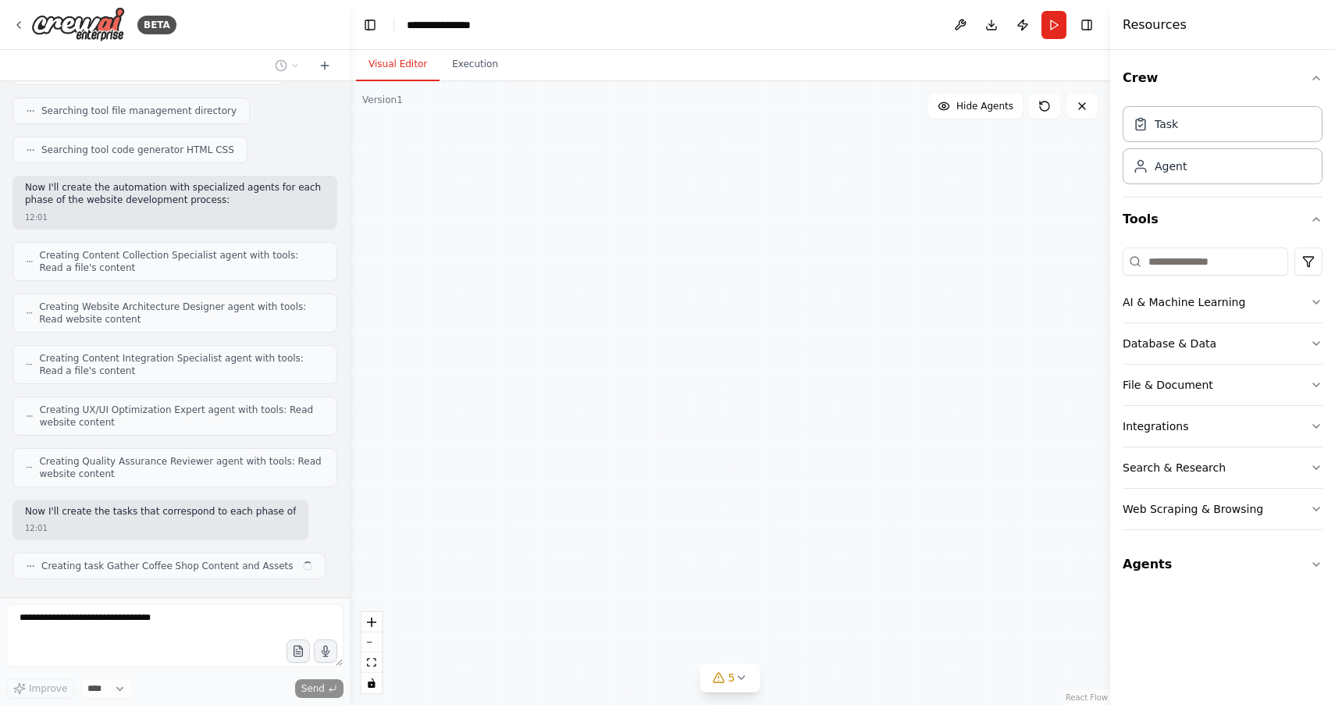
scroll to position [997, 0]
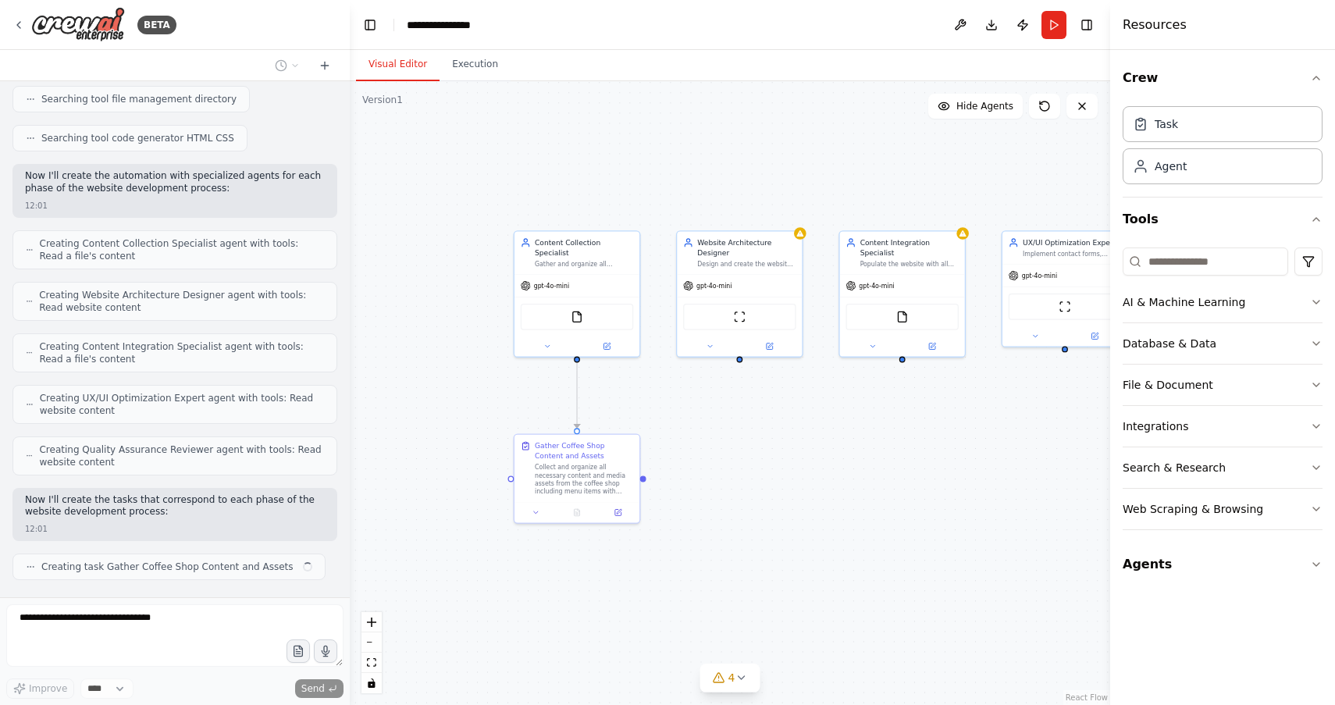
drag, startPoint x: 881, startPoint y: 470, endPoint x: 696, endPoint y: 465, distance: 185.1
click at [696, 465] on div ".deletable-edge-delete-btn { width: 20px; height: 20px; border: 0px solid #ffff…" at bounding box center [730, 393] width 761 height 624
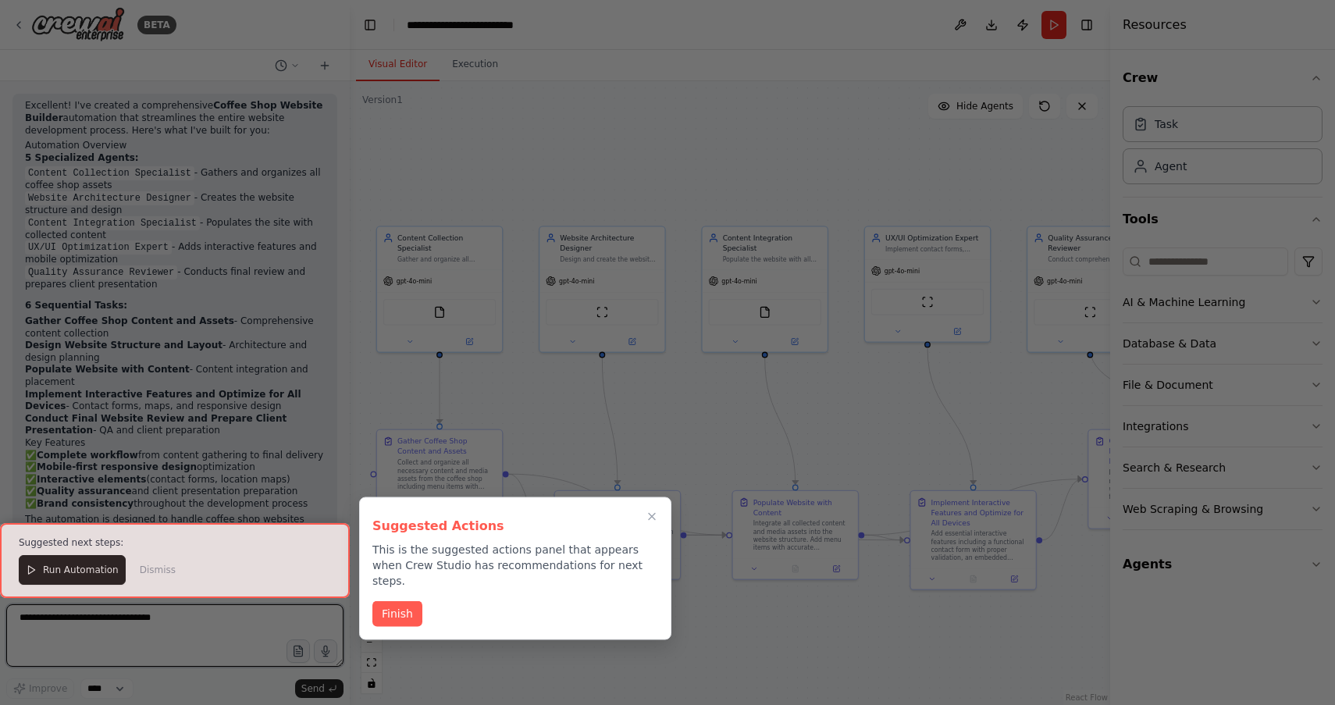
scroll to position [1886, 0]
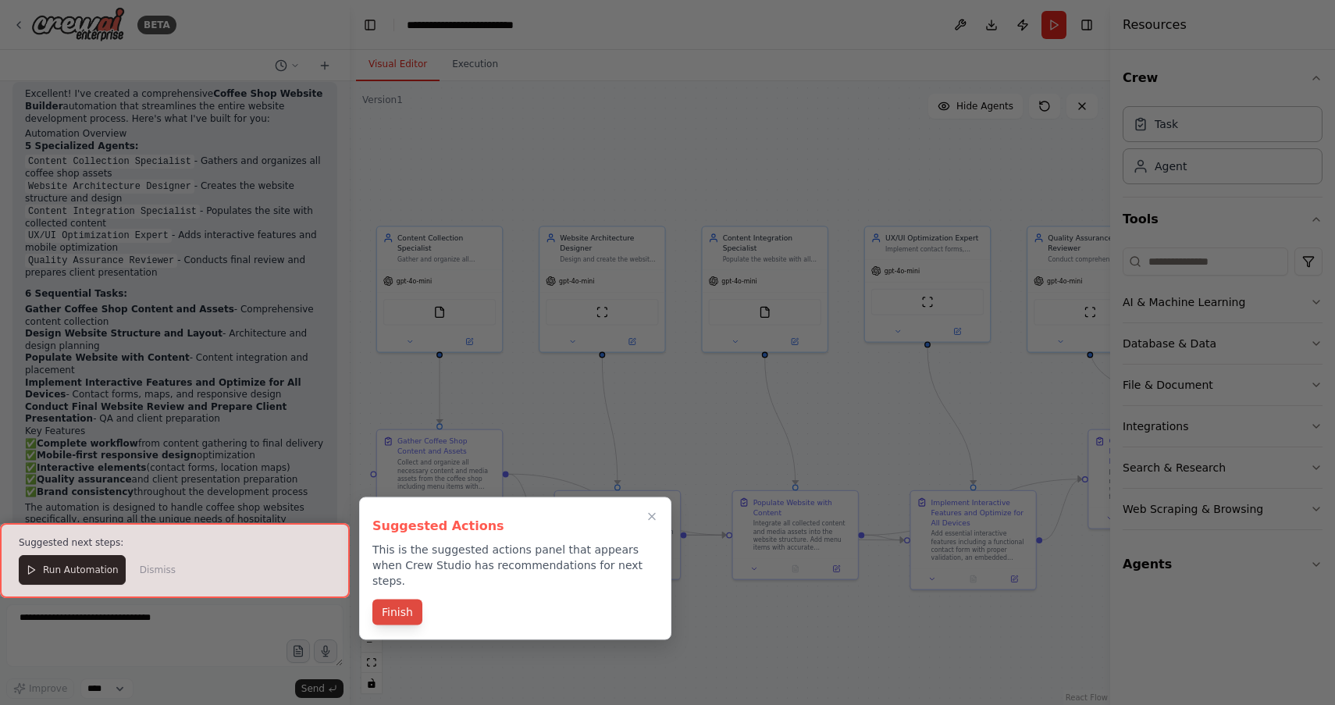
click at [408, 600] on button "Finish" at bounding box center [397, 613] width 50 height 26
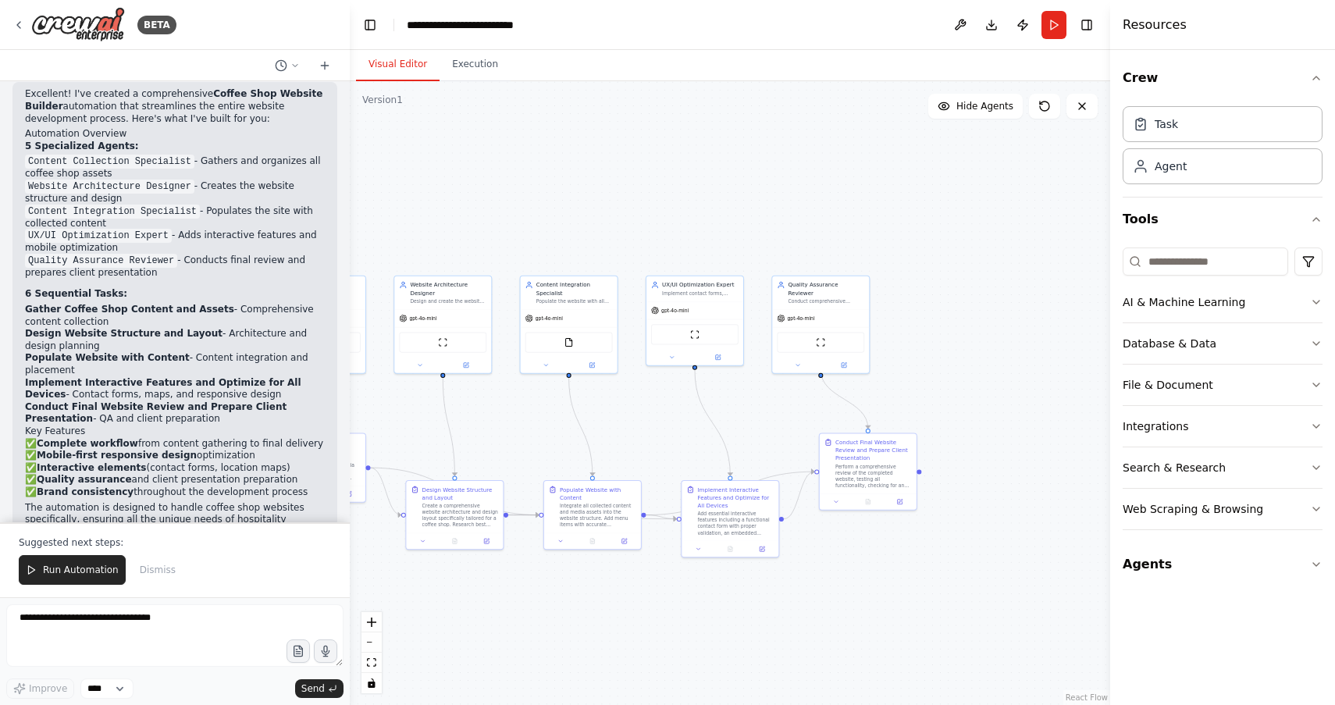
drag, startPoint x: 980, startPoint y: 411, endPoint x: 770, endPoint y: 411, distance: 210.1
click at [770, 411] on div ".deletable-edge-delete-btn { width: 20px; height: 20px; border: 0px solid #ffff…" at bounding box center [730, 393] width 761 height 624
click at [97, 568] on span "Run Automation" at bounding box center [81, 570] width 76 height 12
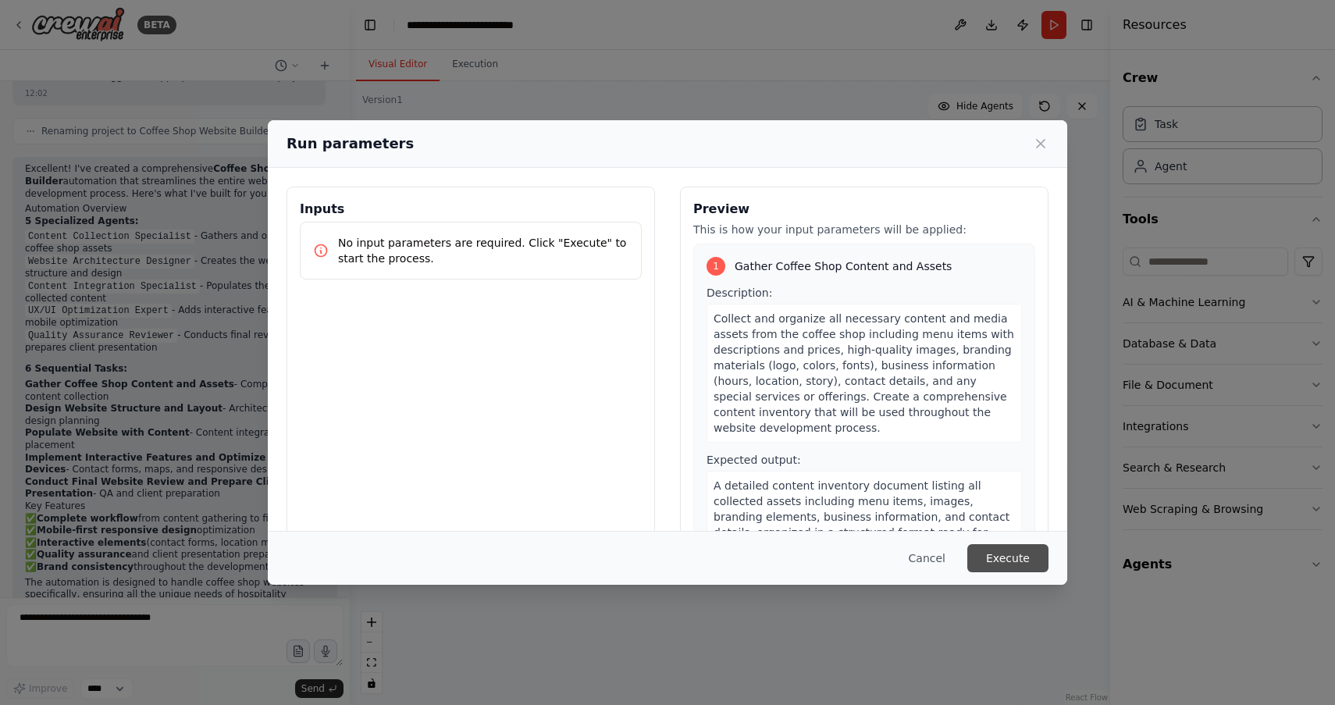
click at [1011, 559] on button "Execute" at bounding box center [1007, 558] width 81 height 28
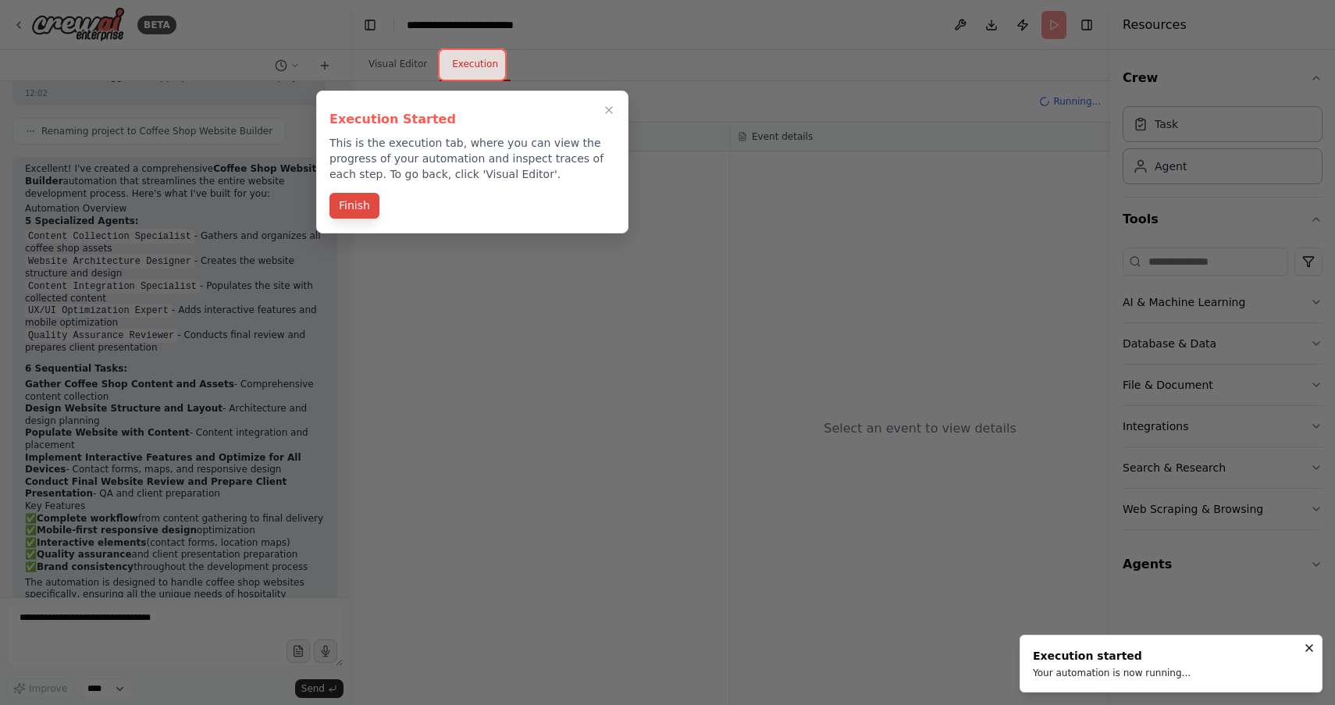
click at [370, 199] on button "Finish" at bounding box center [355, 206] width 50 height 26
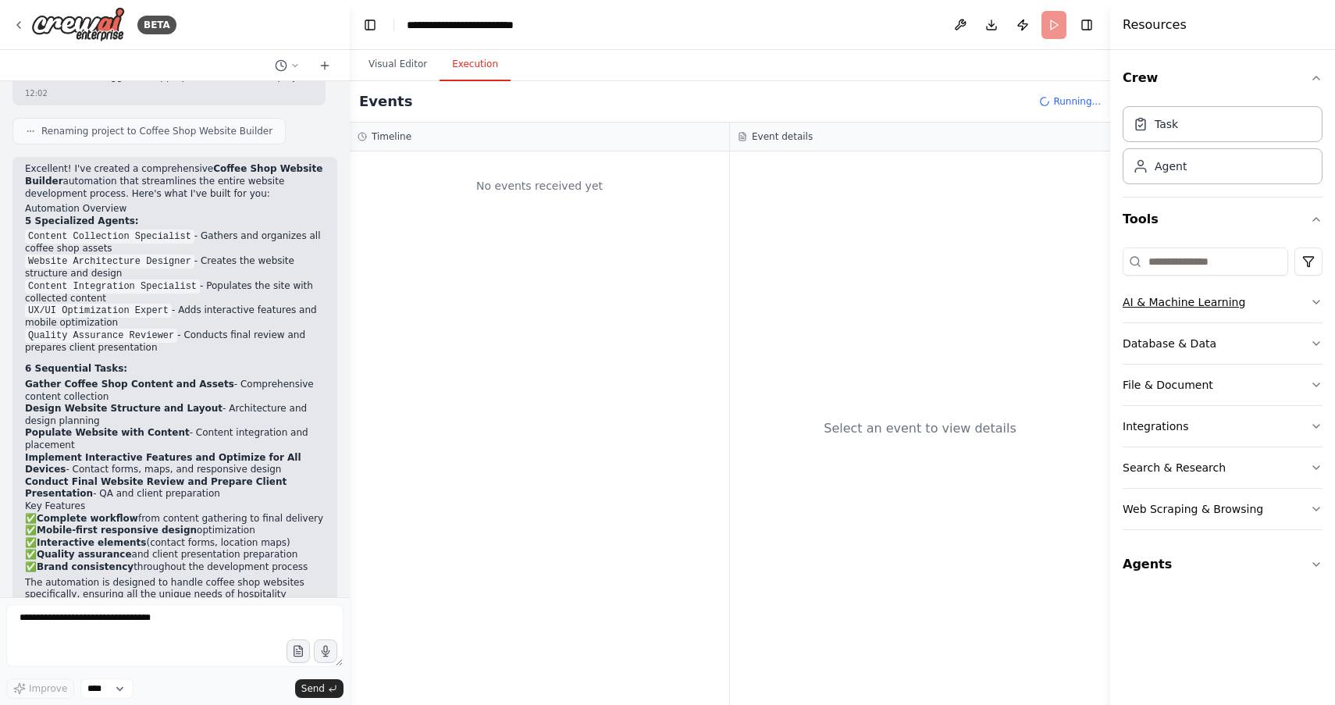
click at [1299, 299] on button "AI & Machine Learning" at bounding box center [1223, 302] width 200 height 41
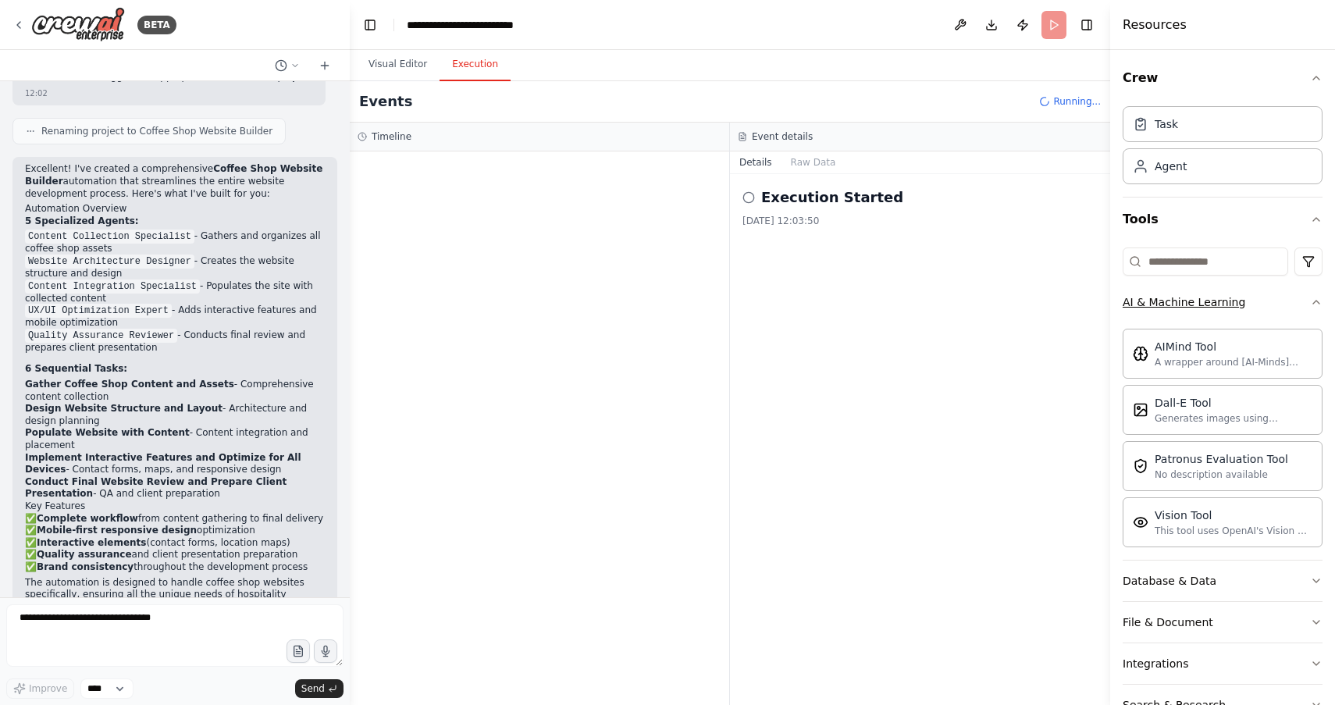
click at [1299, 299] on button "AI & Machine Learning" at bounding box center [1223, 302] width 200 height 41
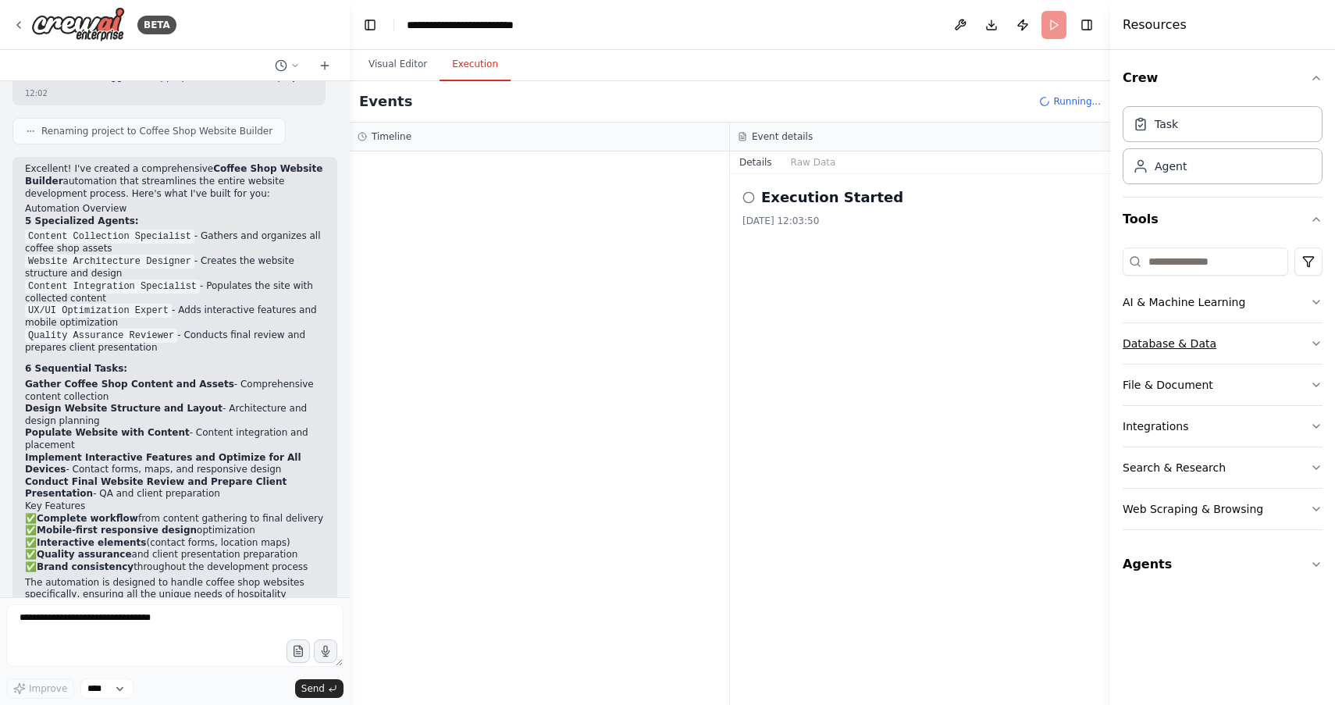
click at [1299, 335] on button "Database & Data" at bounding box center [1223, 343] width 200 height 41
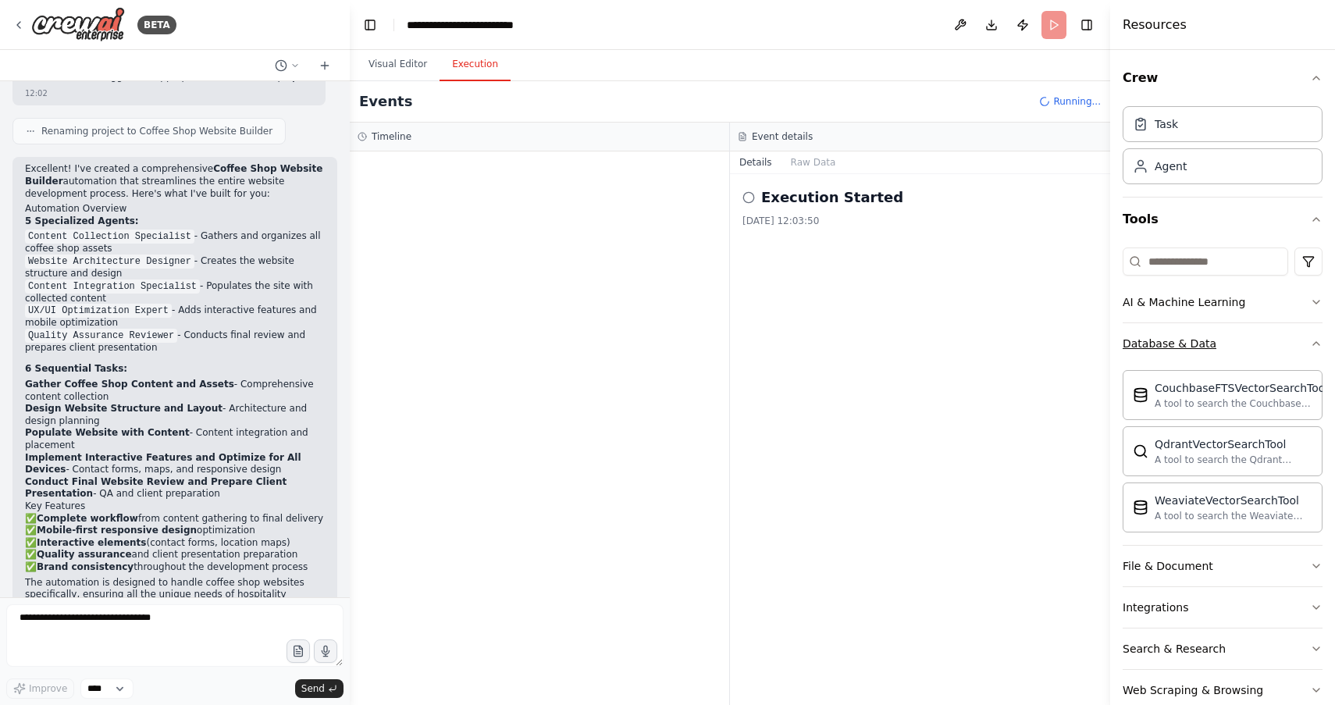
click at [1299, 335] on button "Database & Data" at bounding box center [1223, 343] width 200 height 41
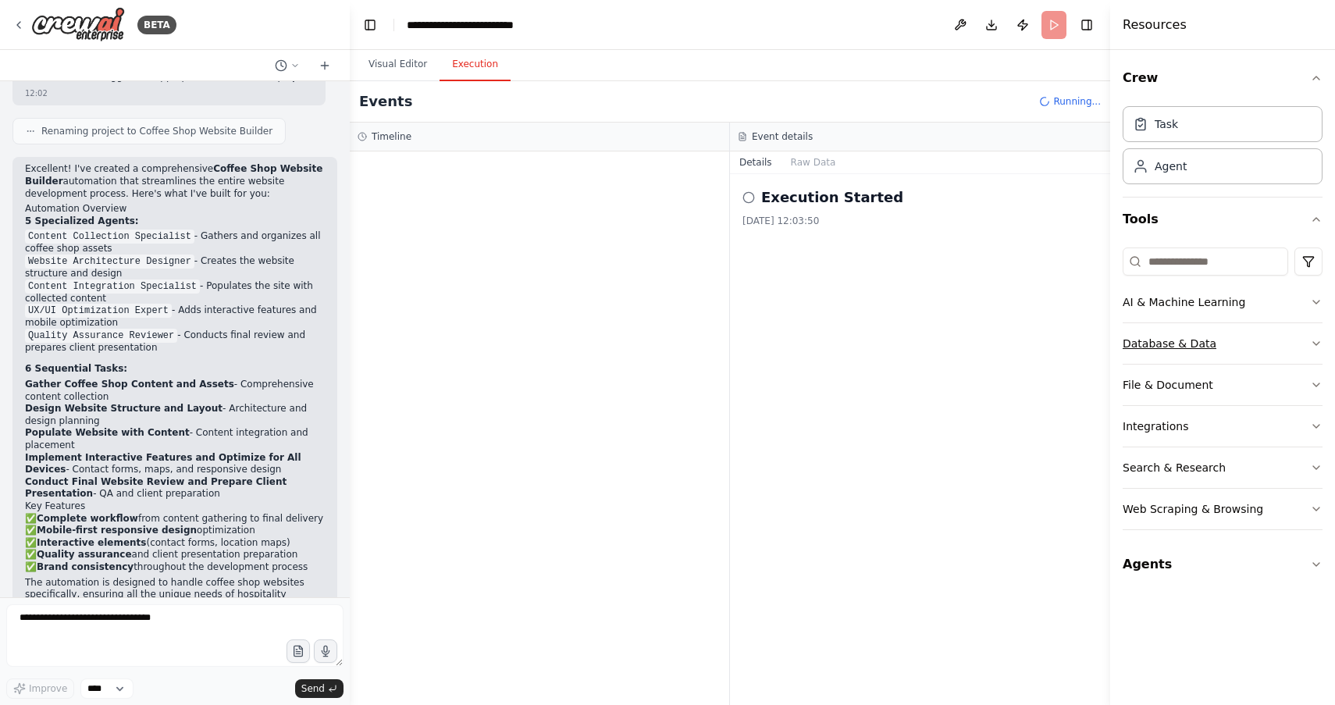
click at [1299, 335] on button "Database & Data" at bounding box center [1223, 343] width 200 height 41
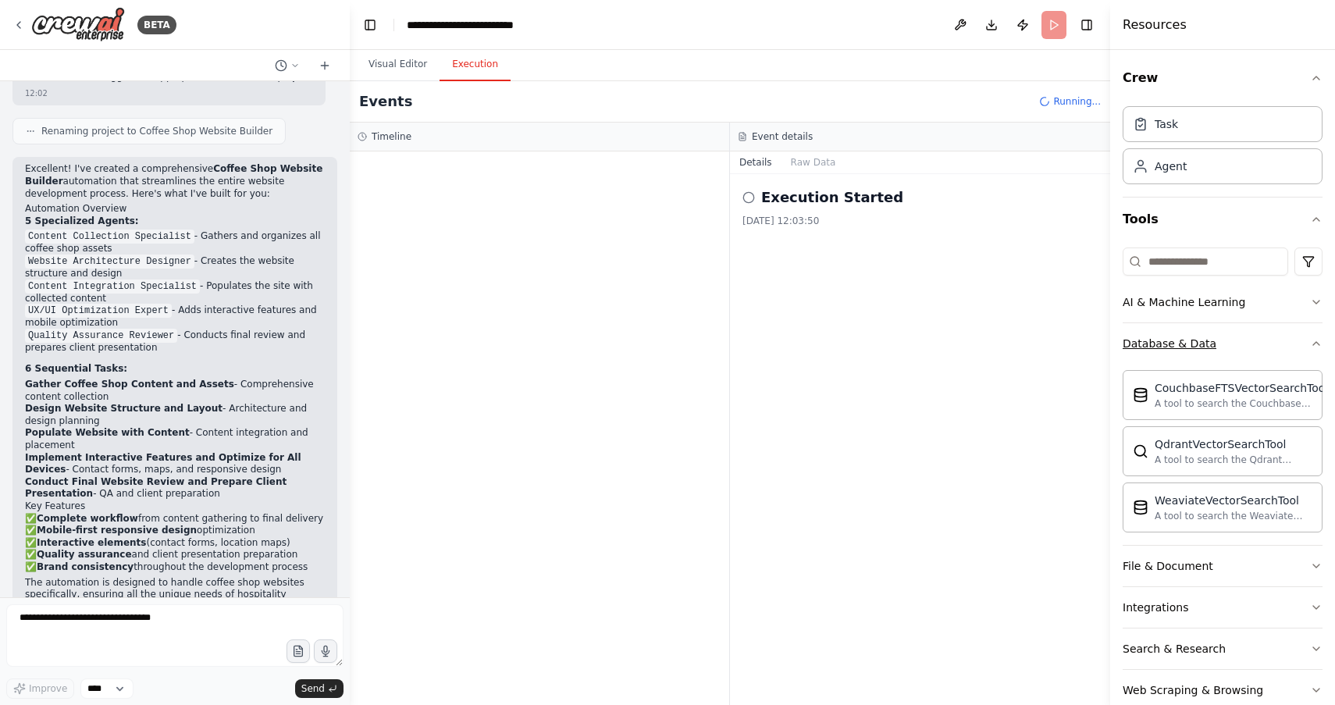
click at [1299, 335] on button "Database & Data" at bounding box center [1223, 343] width 200 height 41
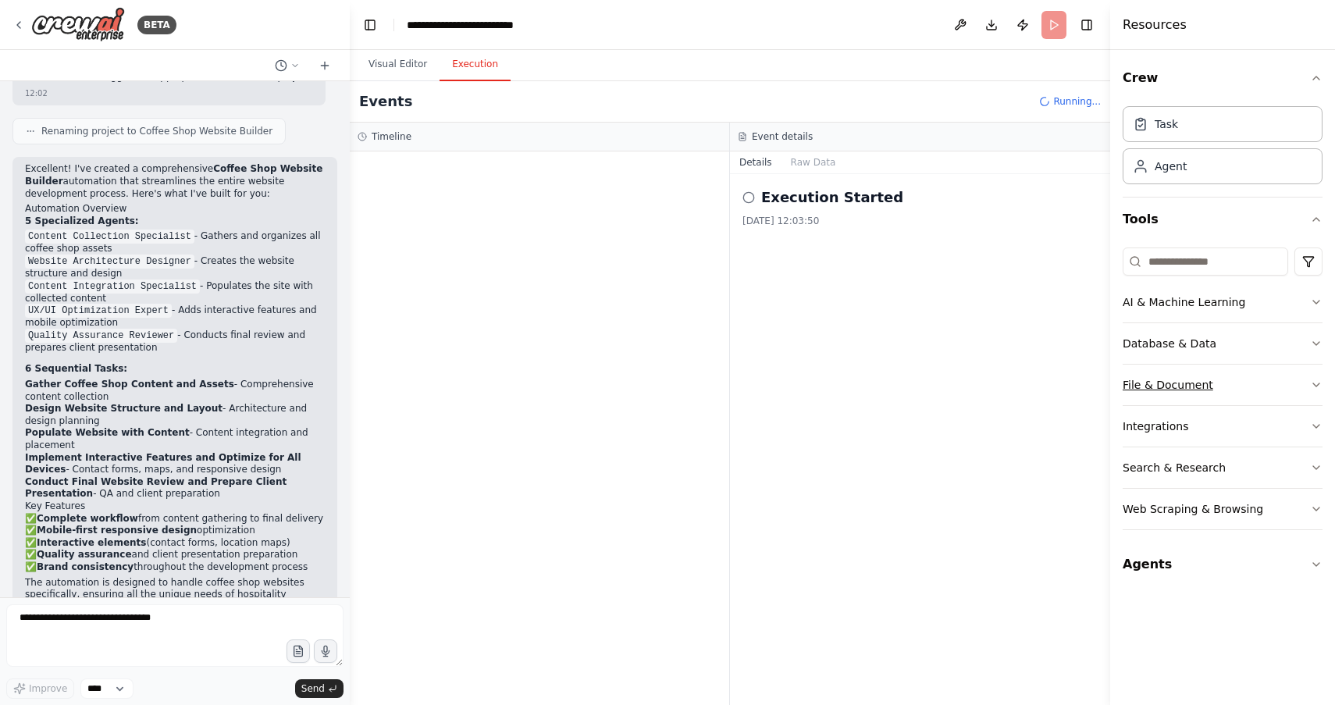
click at [1290, 387] on button "File & Document" at bounding box center [1223, 385] width 200 height 41
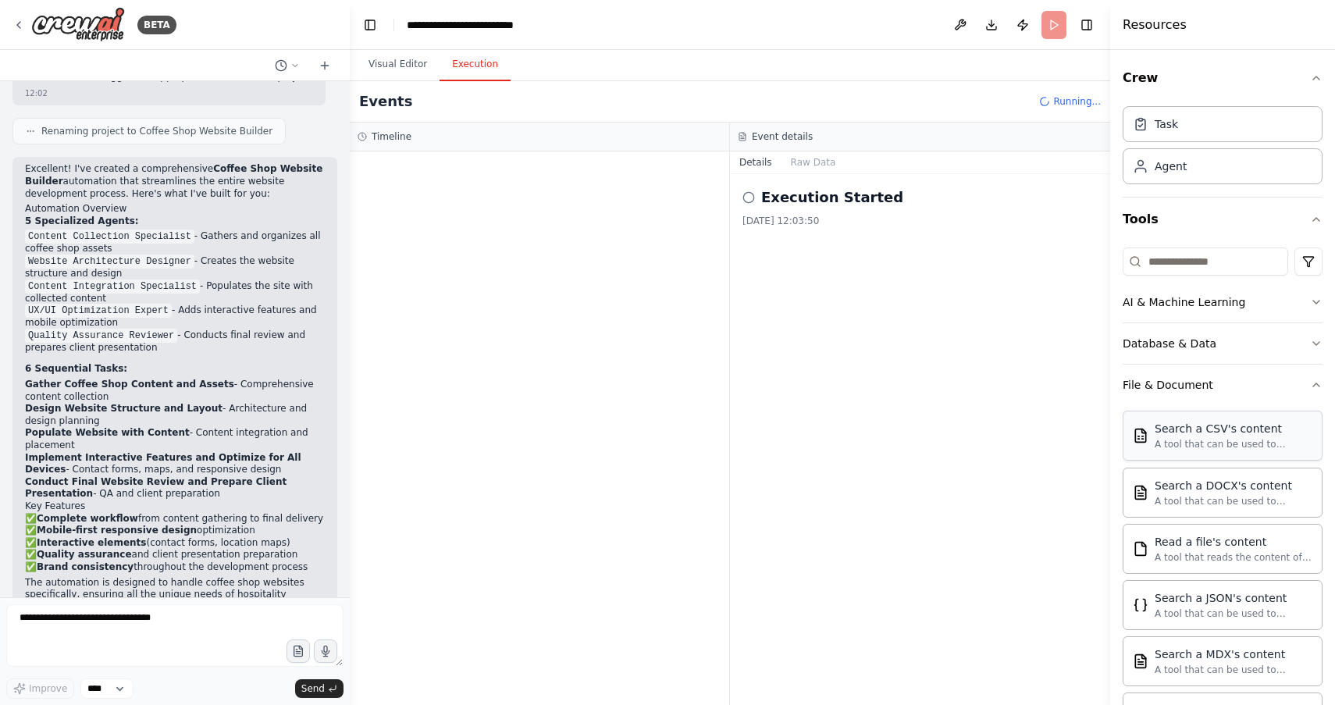
click at [1251, 451] on div "Search a CSV's content A tool that can be used to semantic search a query from …" at bounding box center [1223, 436] width 200 height 50
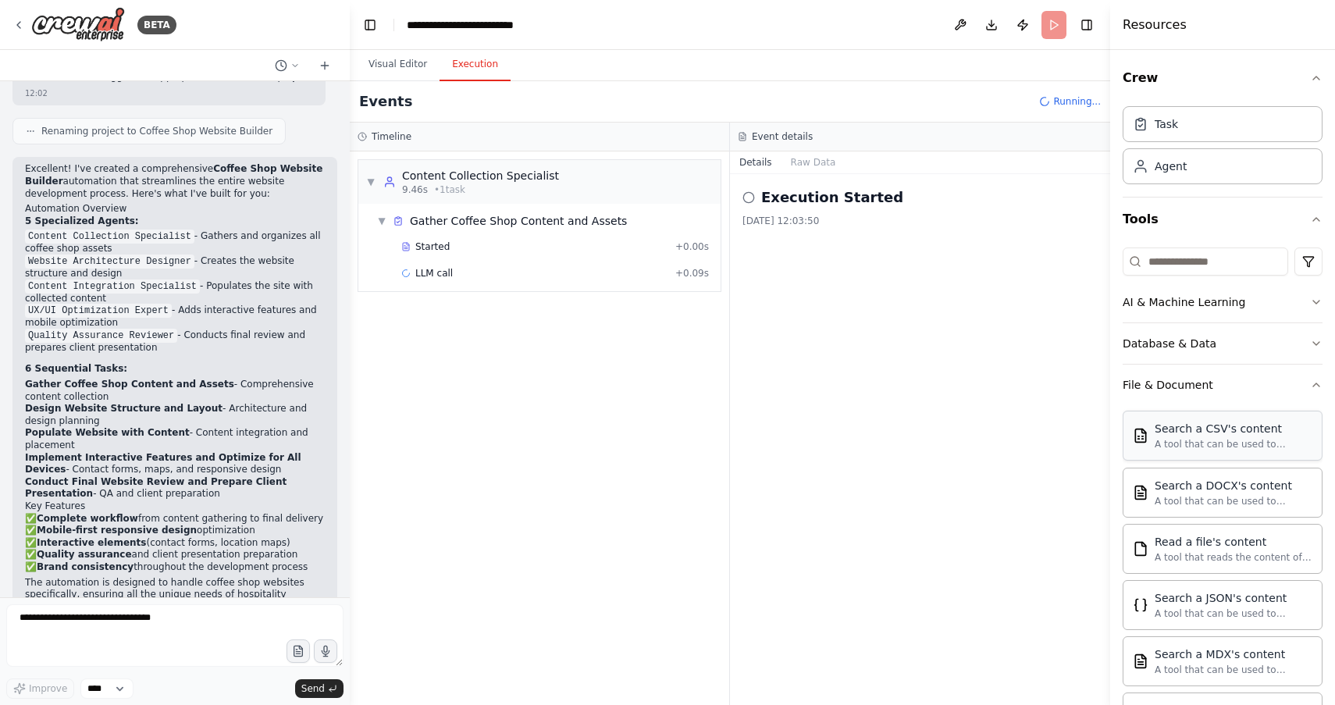
click at [1251, 451] on div "Search a CSV's content A tool that can be used to semantic search a query from …" at bounding box center [1223, 436] width 200 height 50
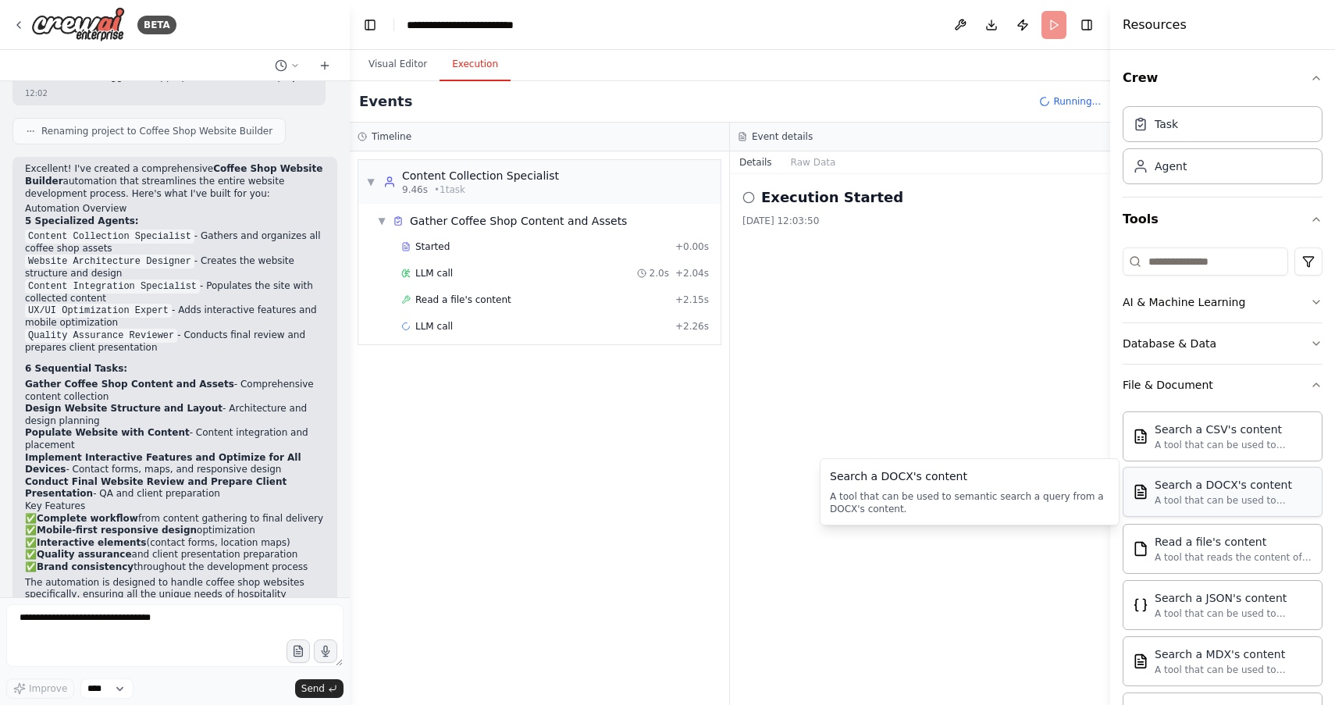
click at [1247, 486] on div "Search a DOCX's content" at bounding box center [1234, 485] width 158 height 16
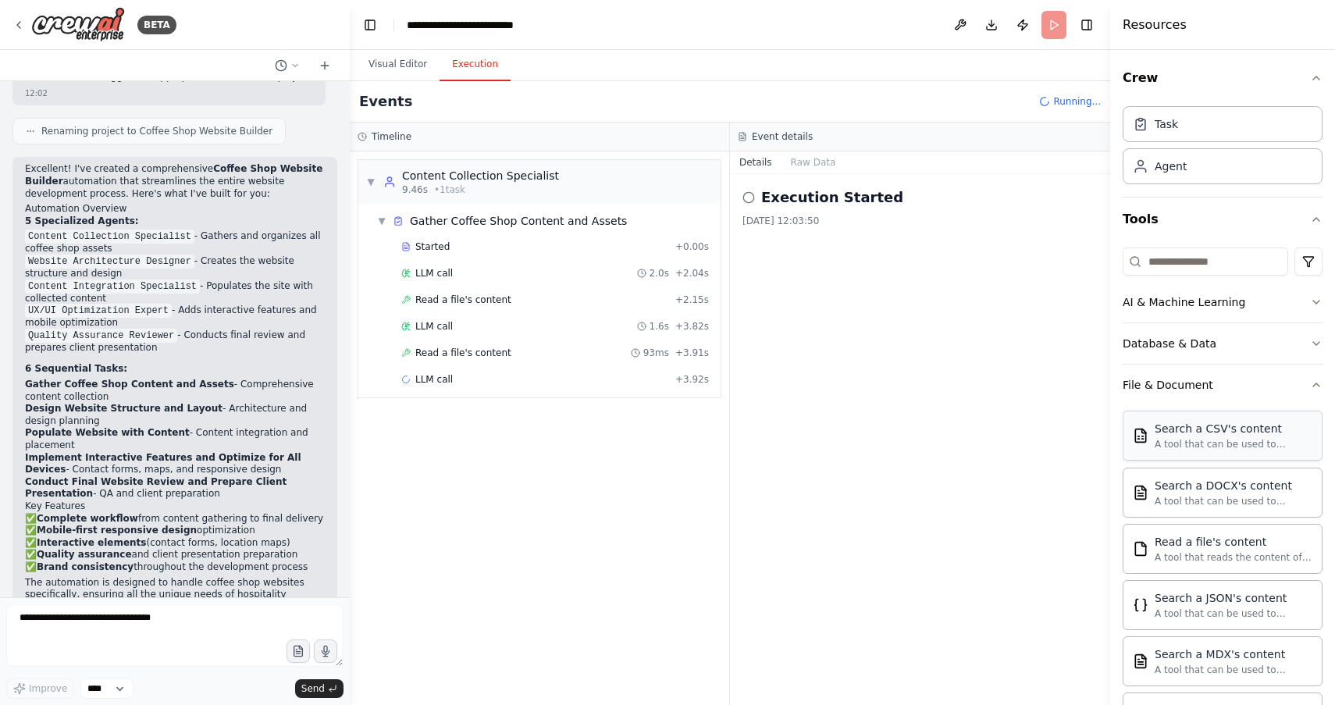
click at [1249, 451] on div "Search a CSV's content A tool that can be used to semantic search a query from …" at bounding box center [1223, 436] width 200 height 50
click at [1249, 486] on div "Search a DOCX's content" at bounding box center [1234, 485] width 158 height 16
click at [1309, 386] on button "File & Document" at bounding box center [1223, 385] width 200 height 41
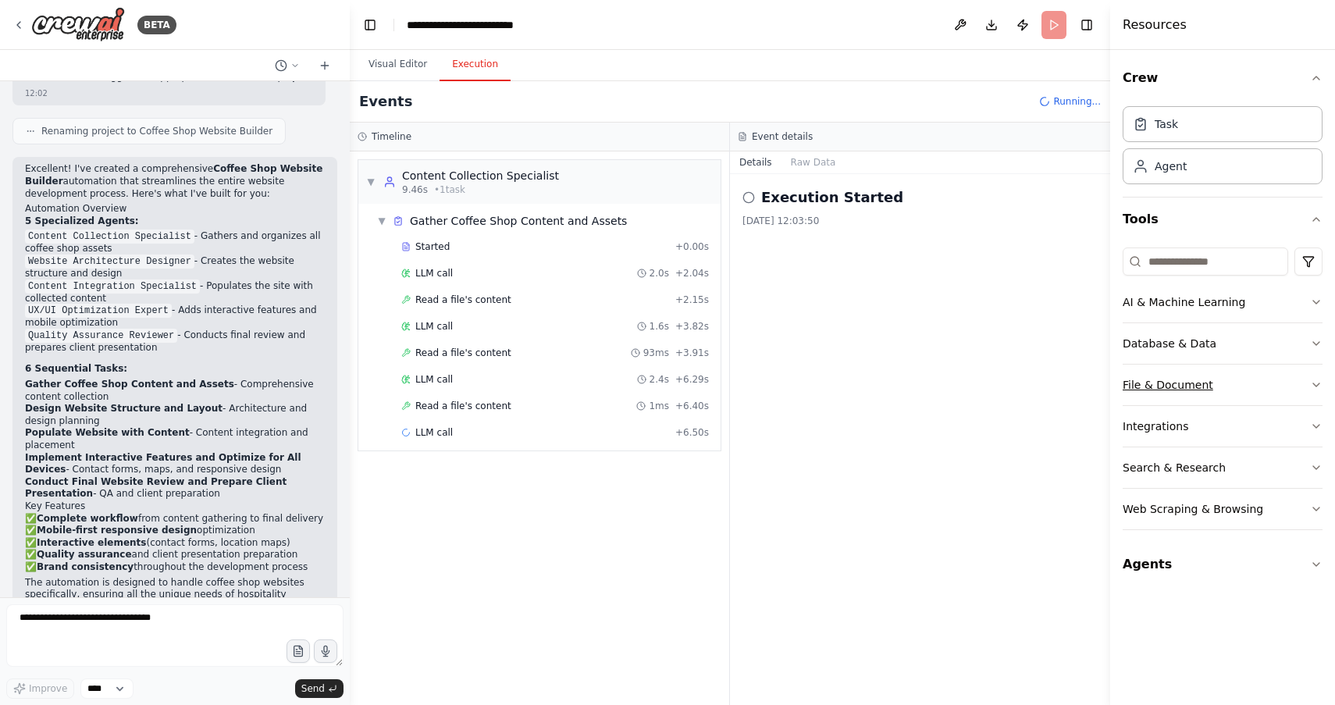
scroll to position [0, 0]
click at [1307, 564] on button "Agents" at bounding box center [1223, 565] width 200 height 44
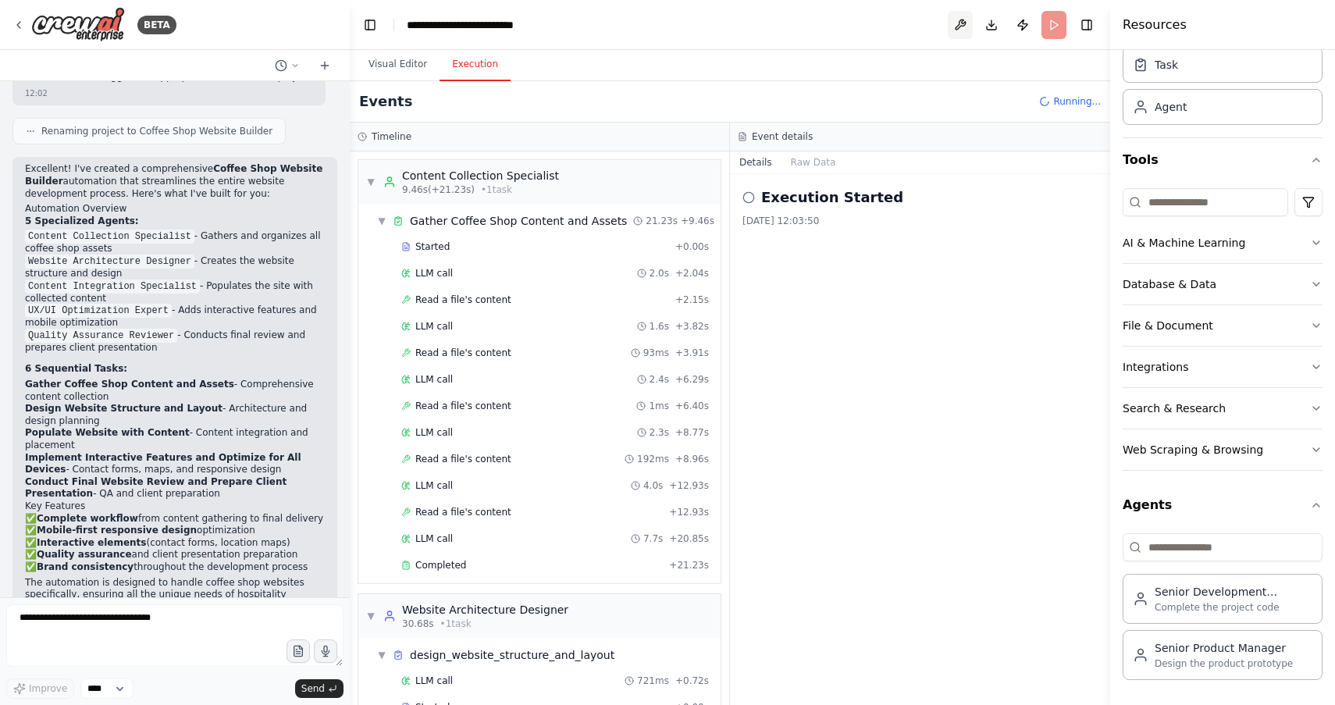
scroll to position [91, 0]
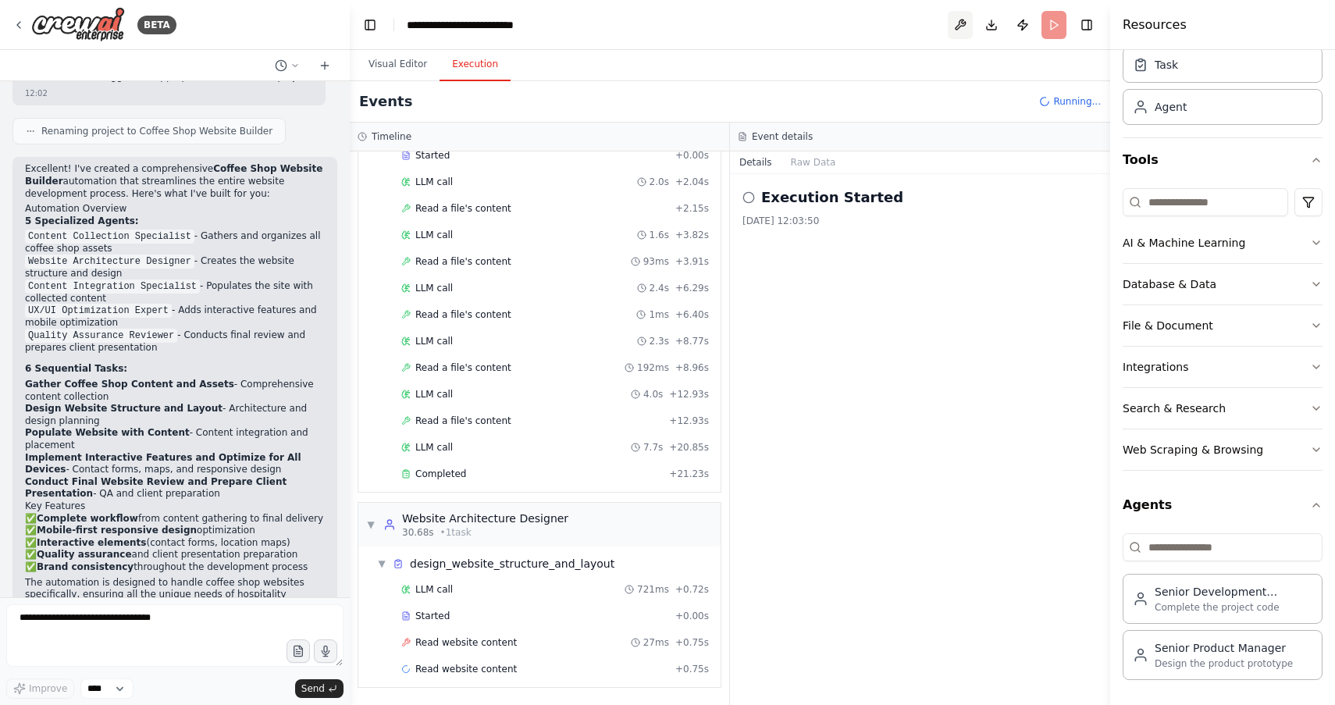
click at [963, 27] on button at bounding box center [960, 25] width 25 height 28
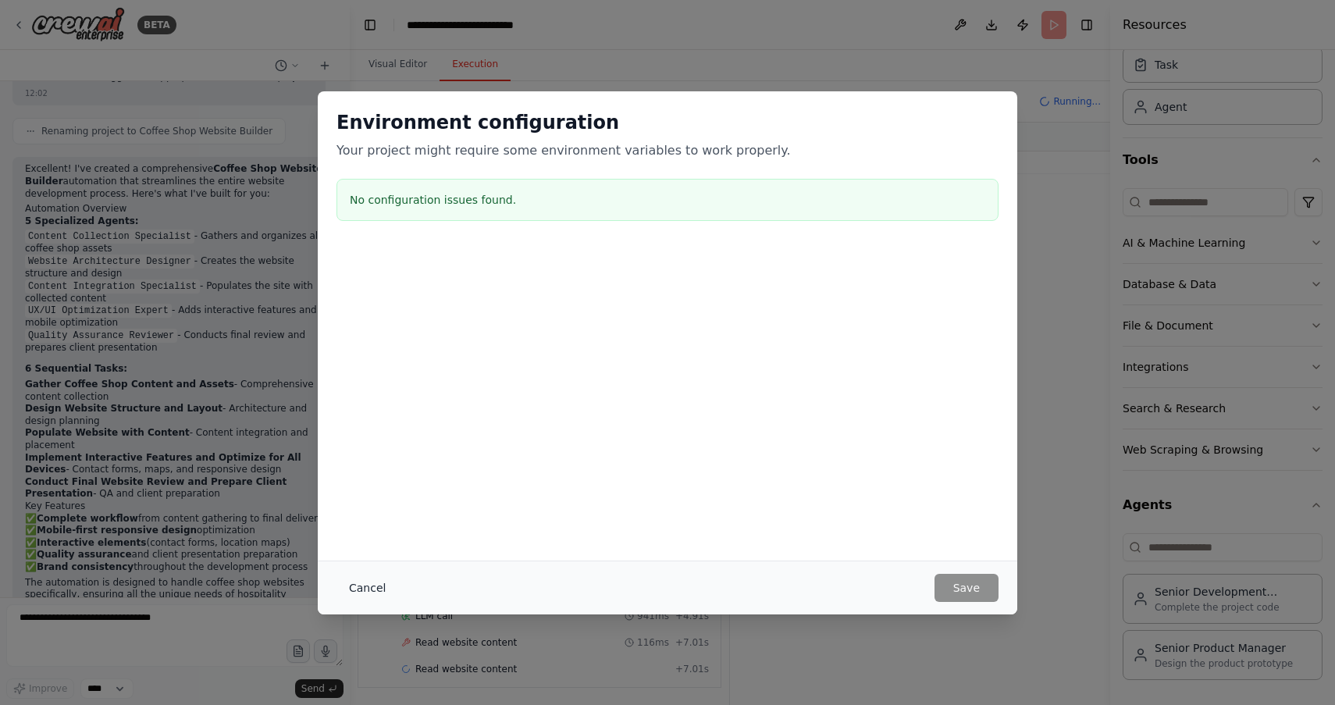
click at [370, 585] on button "Cancel" at bounding box center [368, 588] width 62 height 28
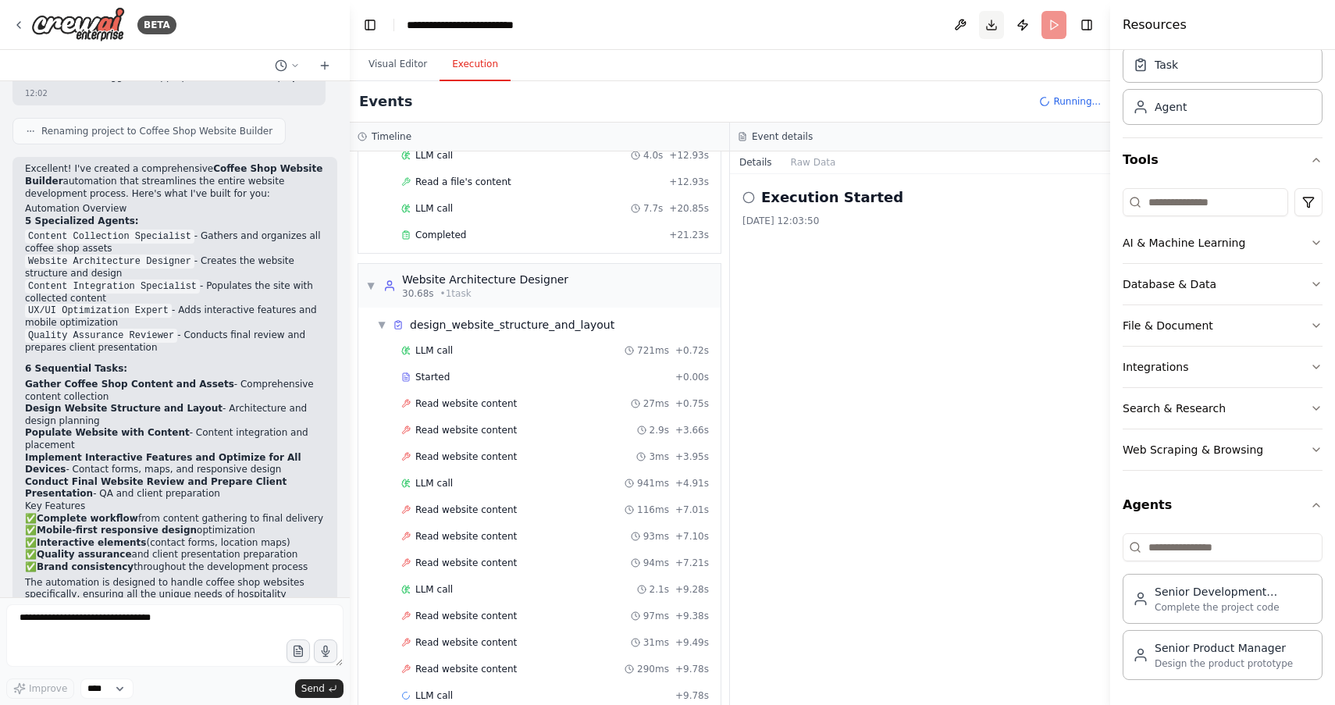
scroll to position [357, 0]
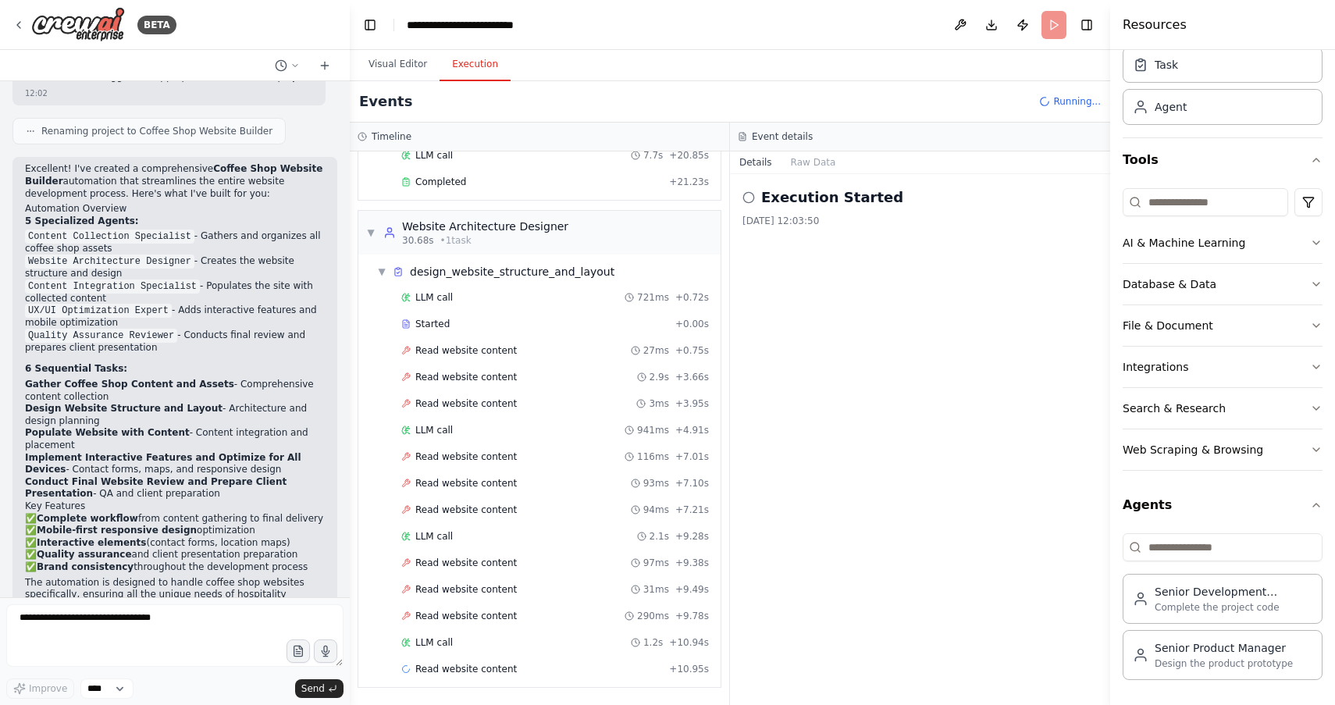
click at [921, 26] on header "**********" at bounding box center [730, 25] width 761 height 50
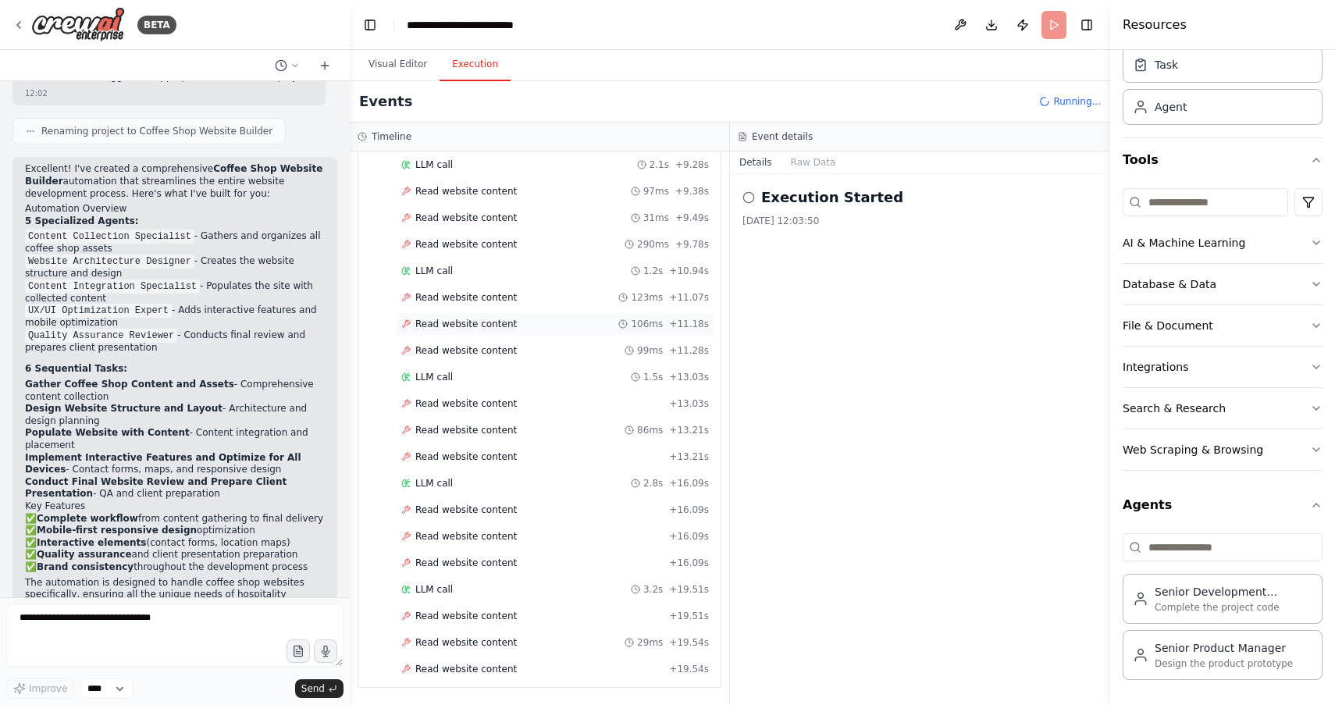
scroll to position [782, 0]
click at [751, 199] on icon at bounding box center [749, 197] width 12 height 12
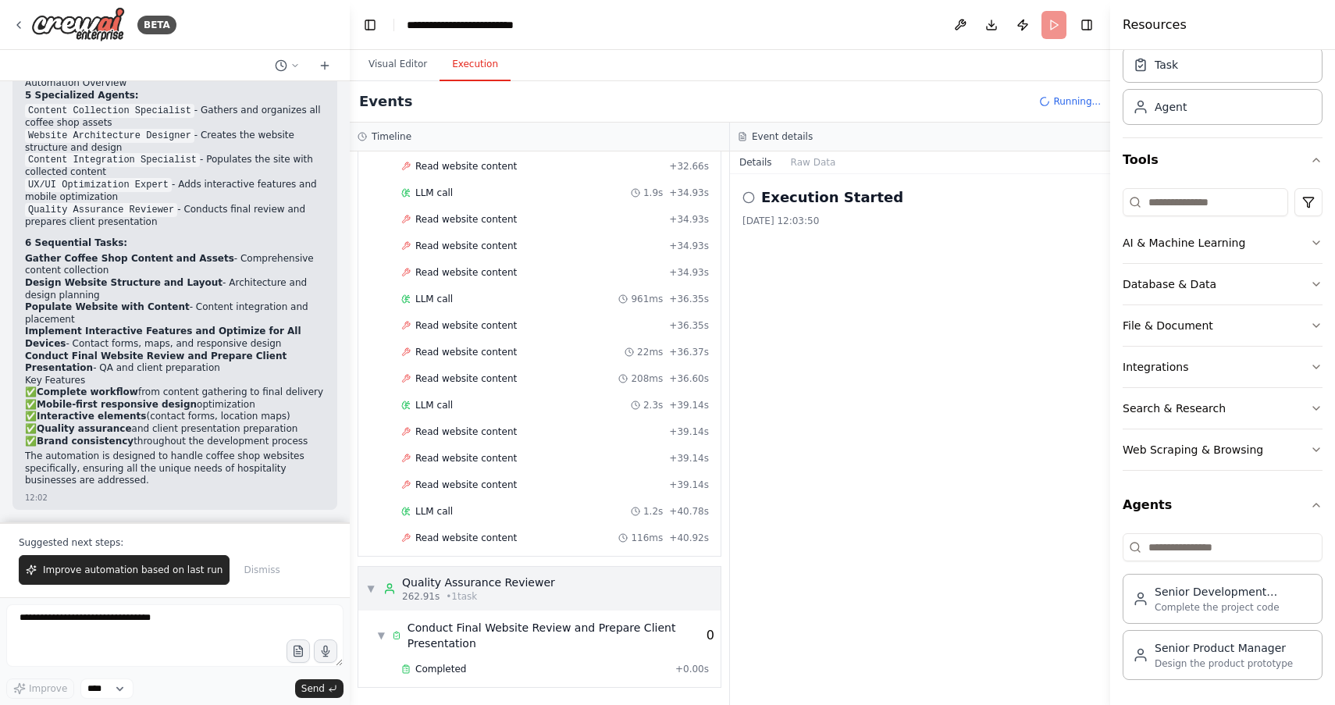
scroll to position [1886, 0]
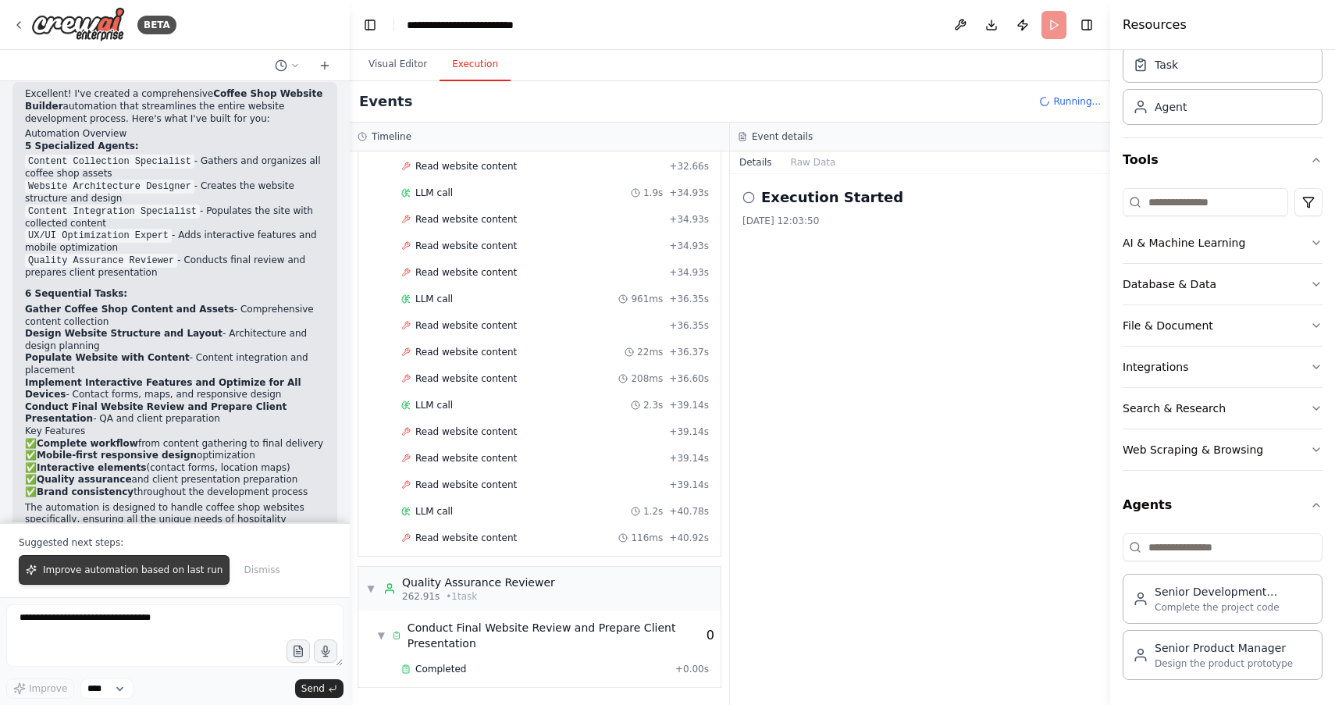
click at [144, 571] on span "Improve automation based on last run" at bounding box center [133, 570] width 180 height 12
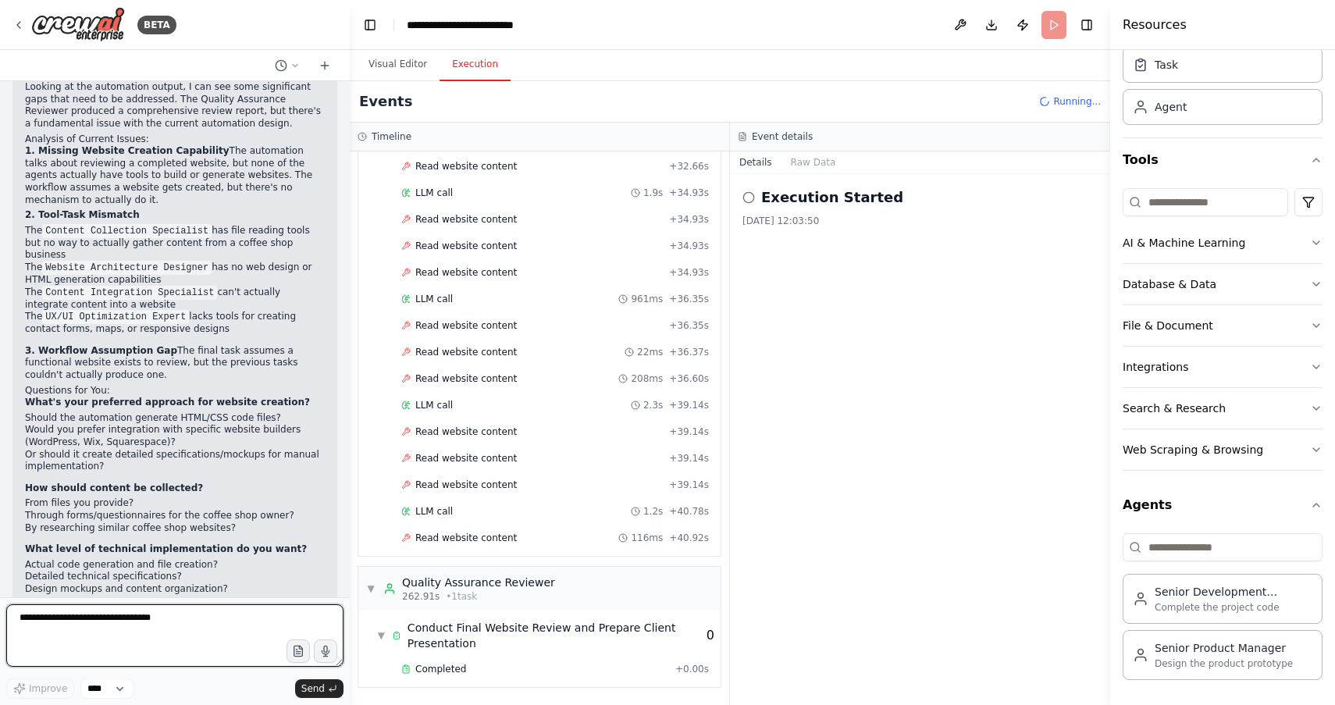
scroll to position [2411, 0]
click at [992, 25] on button "Download" at bounding box center [991, 25] width 25 height 28
